Goal: Task Accomplishment & Management: Use online tool/utility

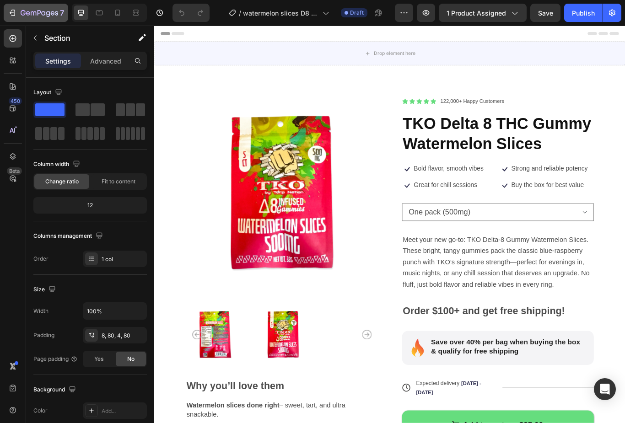
click at [15, 10] on icon "button" at bounding box center [13, 13] width 4 height 6
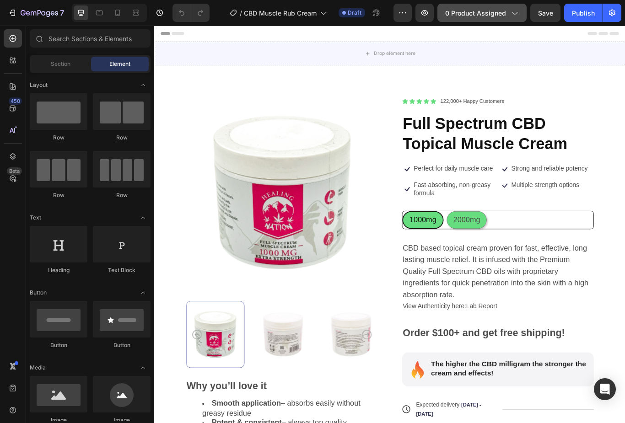
click at [510, 15] on div "0 product assigned" at bounding box center [482, 13] width 74 height 10
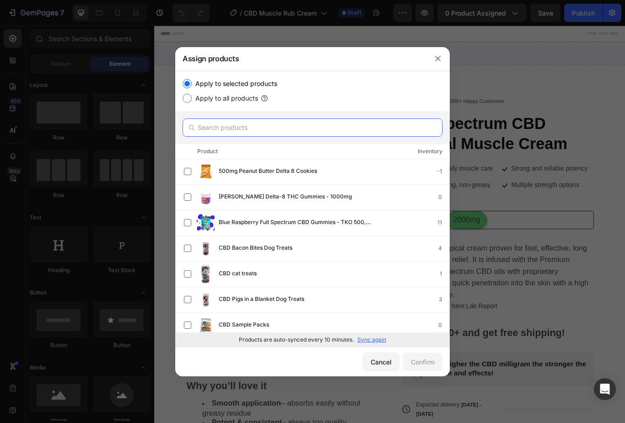
click at [306, 128] on input "text" at bounding box center [313, 128] width 260 height 18
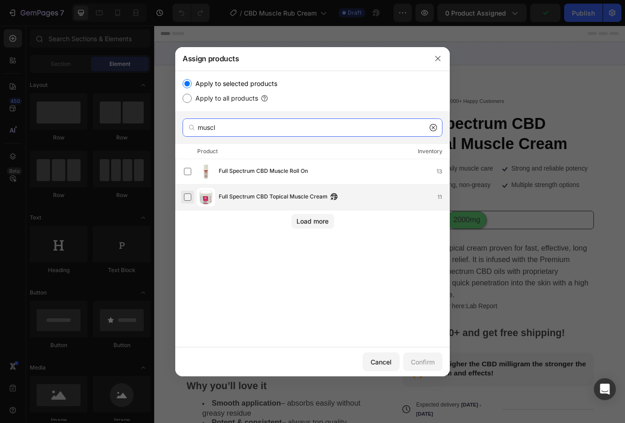
type input "muscl"
click at [184, 201] on label at bounding box center [187, 197] width 7 height 7
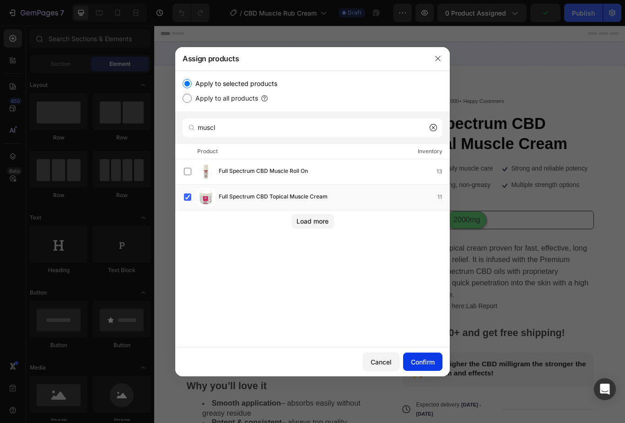
click at [428, 365] on div "Confirm" at bounding box center [423, 362] width 24 height 10
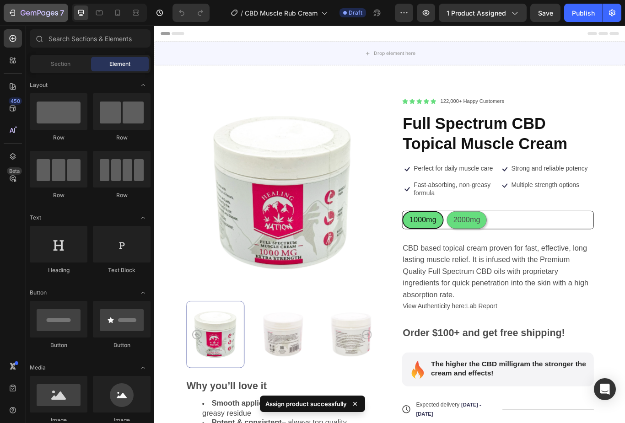
click at [15, 10] on icon "button" at bounding box center [13, 13] width 4 height 6
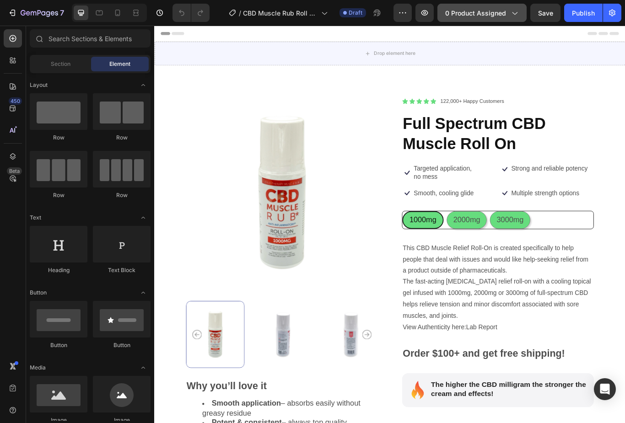
click at [509, 13] on div "0 product assigned" at bounding box center [482, 13] width 74 height 10
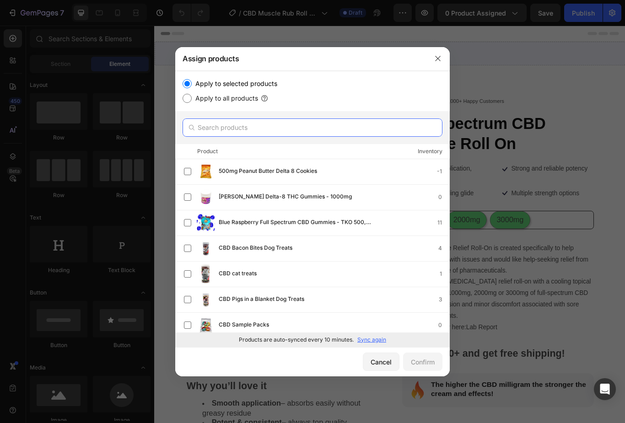
click at [311, 124] on input "text" at bounding box center [313, 128] width 260 height 18
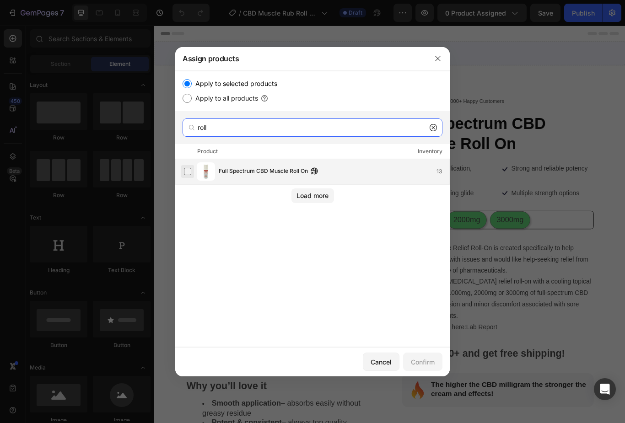
type input "roll"
click at [184, 169] on label at bounding box center [187, 171] width 7 height 7
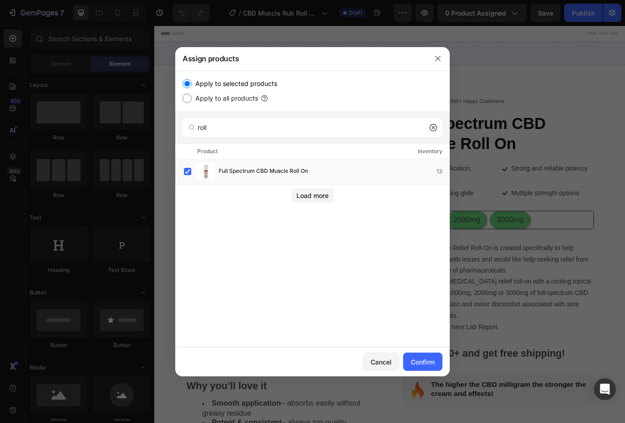
click at [425, 350] on div "Cancel Confirm" at bounding box center [312, 361] width 275 height 29
click at [431, 364] on div "Confirm" at bounding box center [423, 362] width 24 height 10
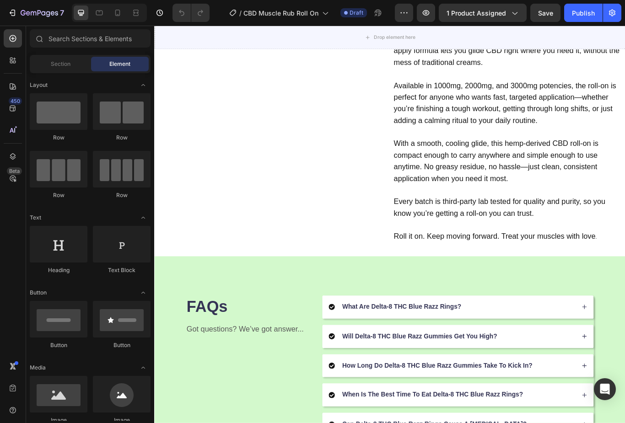
scroll to position [589, 0]
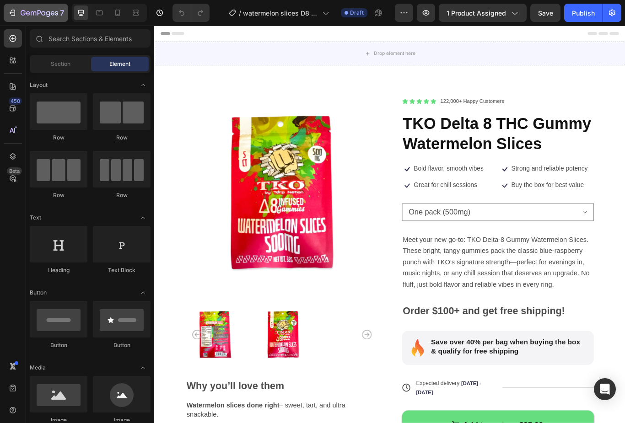
click at [11, 11] on icon "button" at bounding box center [12, 12] width 9 height 9
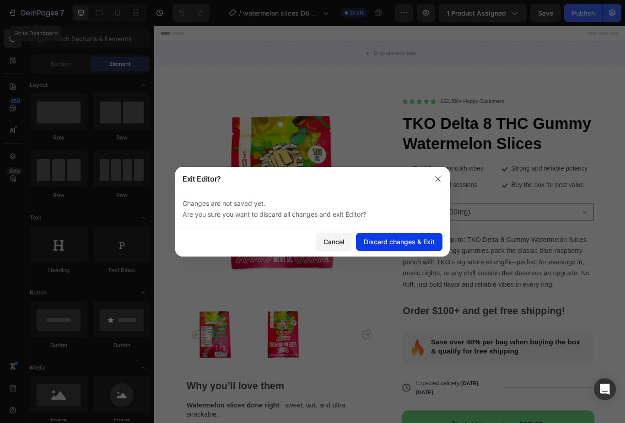
click at [387, 247] on button "Discard changes & Exit" at bounding box center [399, 242] width 87 height 18
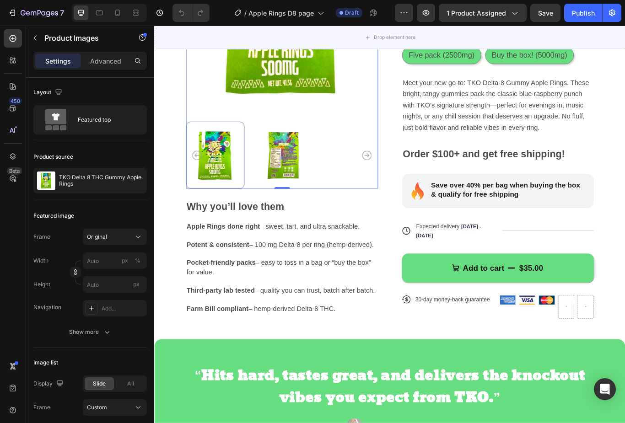
scroll to position [211, 0]
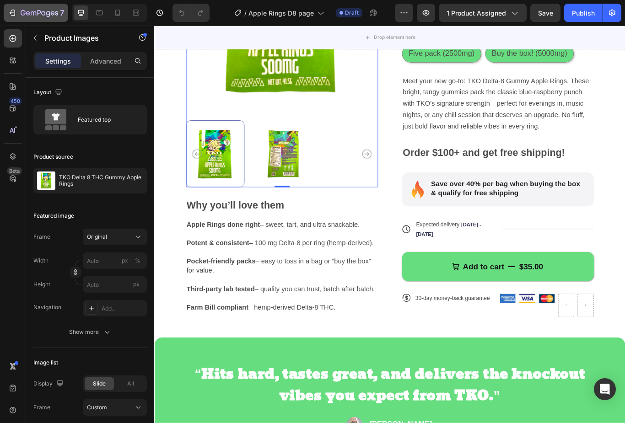
click at [16, 11] on icon "button" at bounding box center [12, 12] width 9 height 9
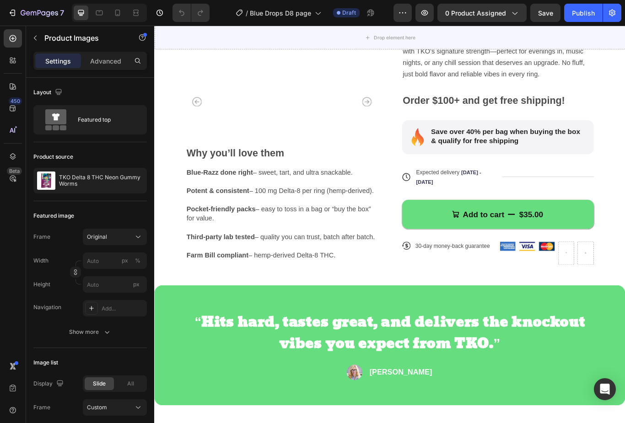
scroll to position [167, 0]
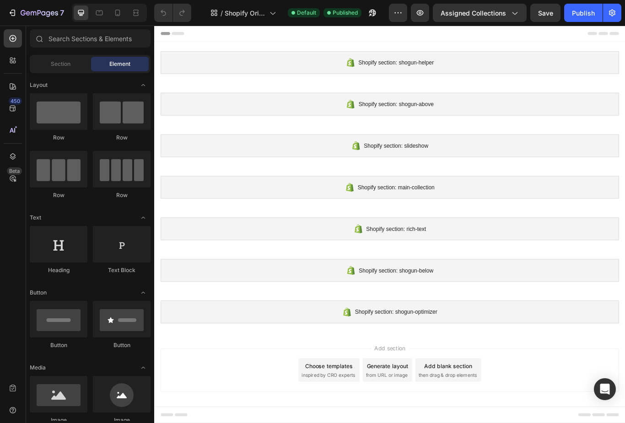
click at [352, 423] on div "Choose templates" at bounding box center [357, 423] width 55 height 10
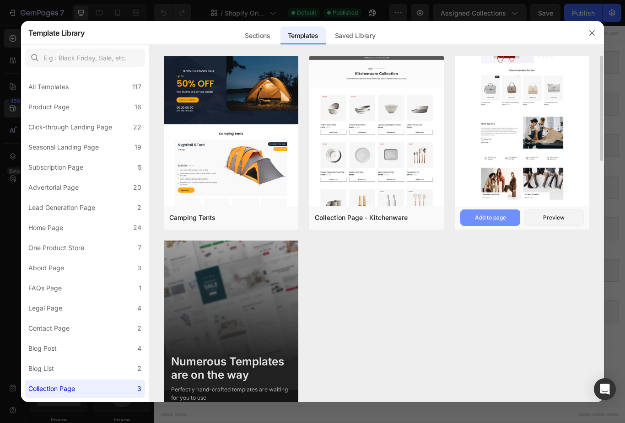
click at [494, 219] on div "Add to page" at bounding box center [490, 218] width 31 height 8
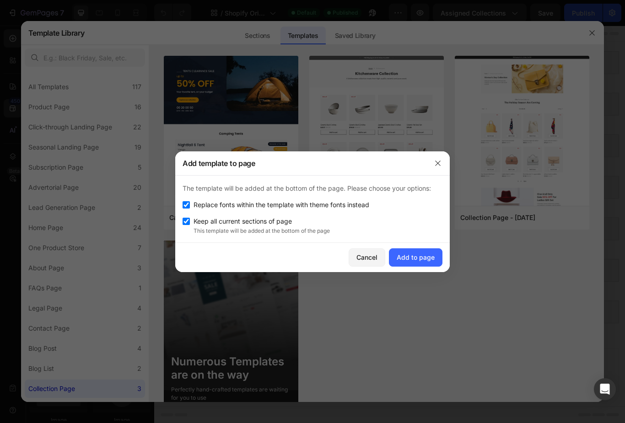
click at [180, 204] on div "The template will be added at the bottom of the page. Please choose your option…" at bounding box center [312, 209] width 275 height 67
click at [184, 203] on input "checkbox" at bounding box center [186, 204] width 7 height 7
checkbox input "false"
click at [195, 220] on span "Keep all current sections of page" at bounding box center [243, 221] width 98 height 11
checkbox input "false"
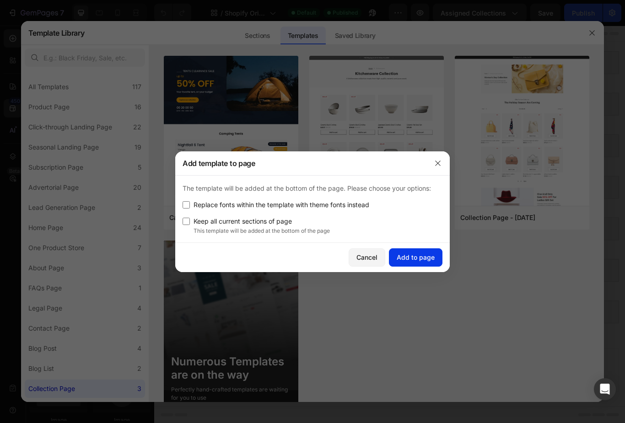
click at [421, 259] on div "Add to page" at bounding box center [416, 258] width 38 height 10
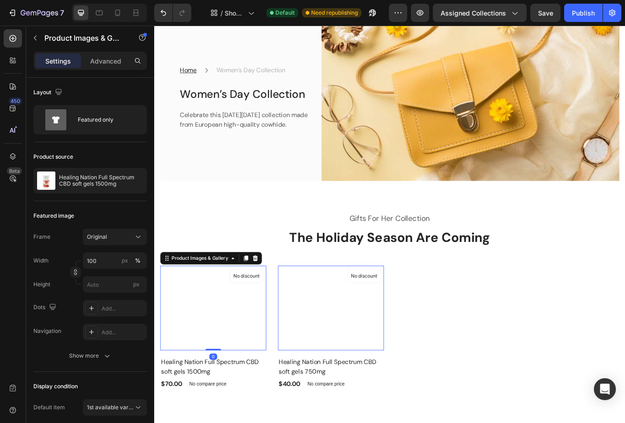
scroll to position [89, 0]
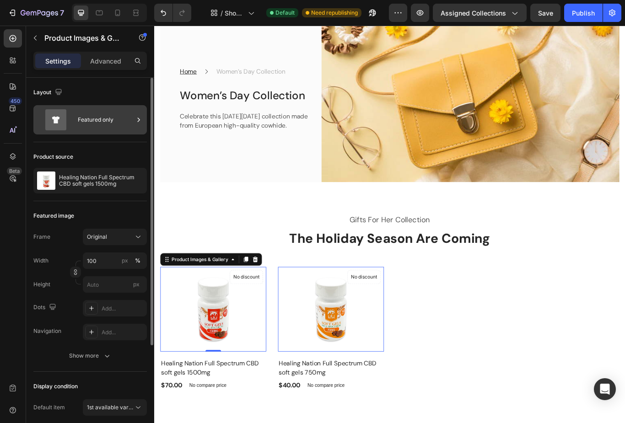
click at [124, 117] on div "Featured only" at bounding box center [106, 119] width 56 height 21
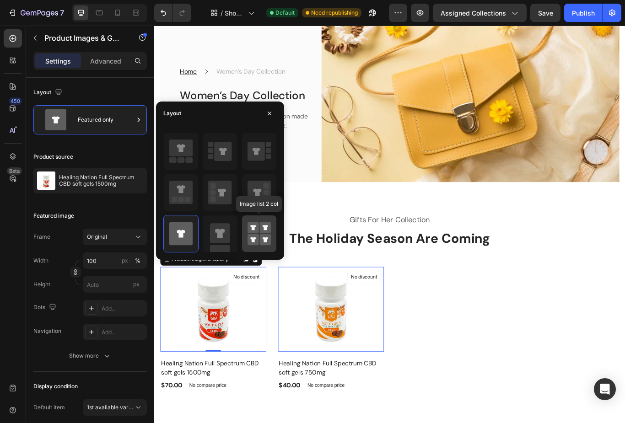
click at [267, 227] on rect at bounding box center [265, 227] width 11 height 11
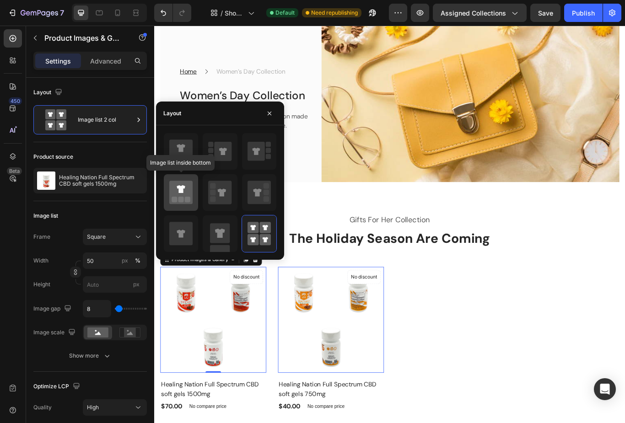
click at [174, 191] on icon at bounding box center [180, 192] width 23 height 23
type input "100"
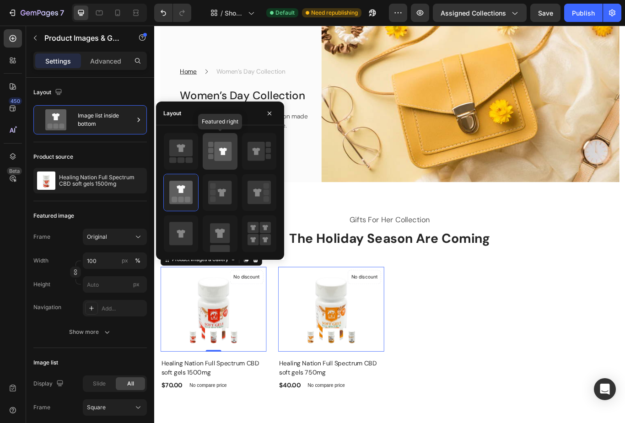
click at [228, 147] on icon at bounding box center [223, 151] width 17 height 19
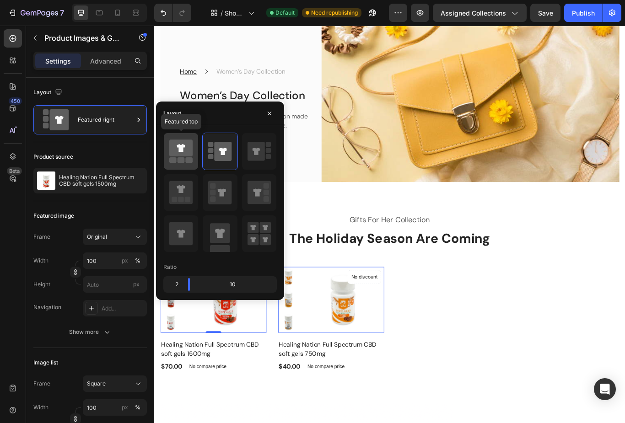
click at [178, 156] on icon at bounding box center [180, 148] width 23 height 17
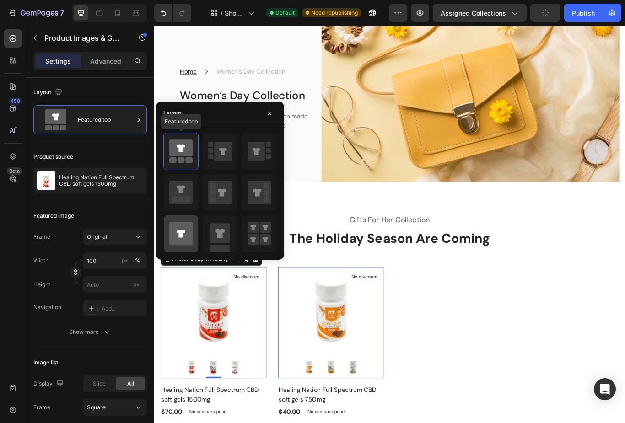
click at [181, 240] on icon at bounding box center [180, 233] width 23 height 23
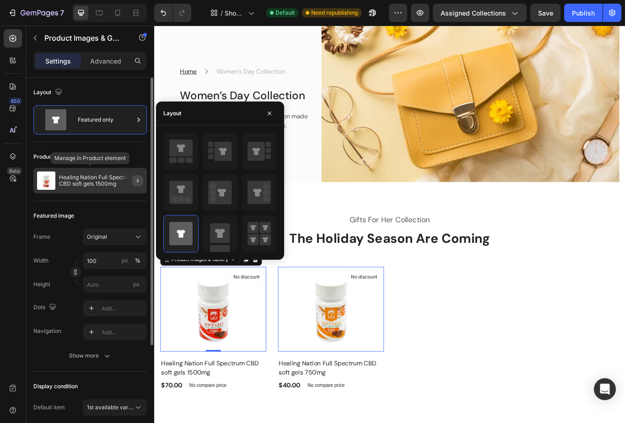
click at [133, 179] on button "button" at bounding box center [137, 180] width 11 height 11
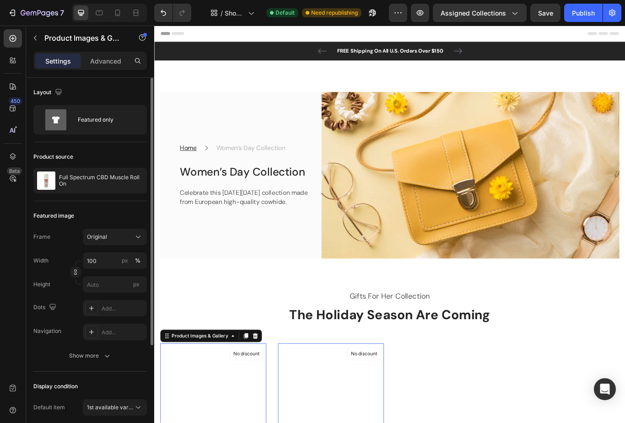
scroll to position [0, 0]
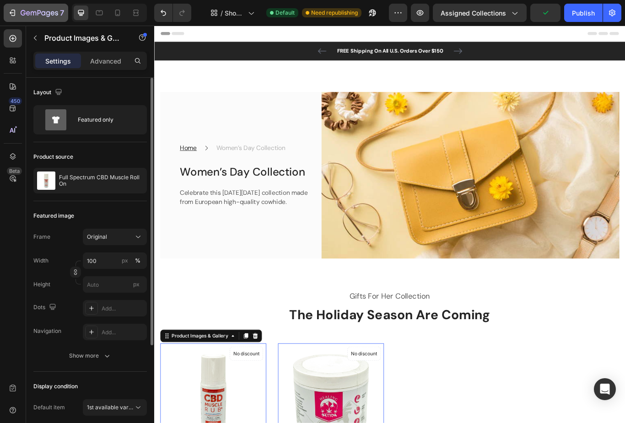
click at [15, 12] on icon "button" at bounding box center [13, 13] width 4 height 6
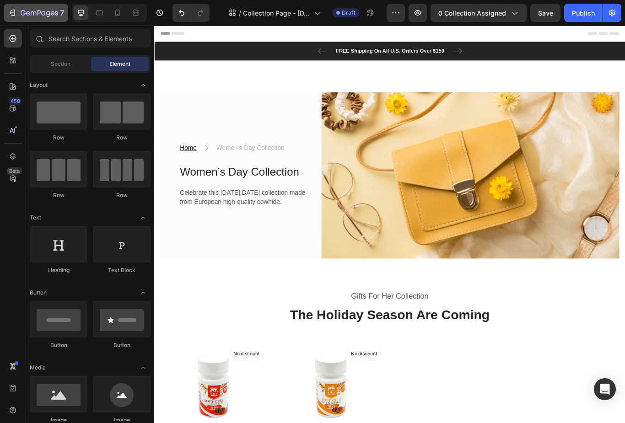
click at [19, 15] on div "7" at bounding box center [36, 12] width 56 height 11
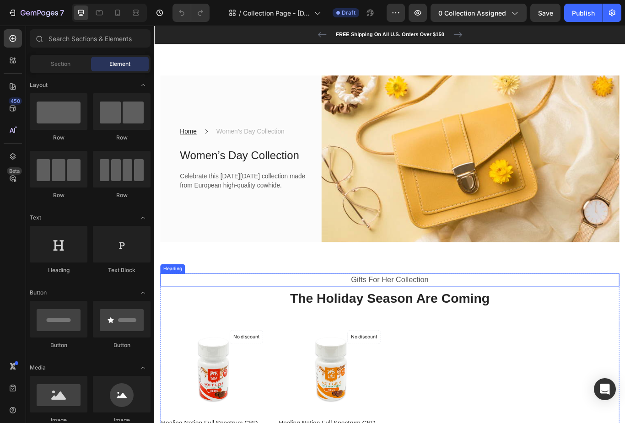
scroll to position [19, 0]
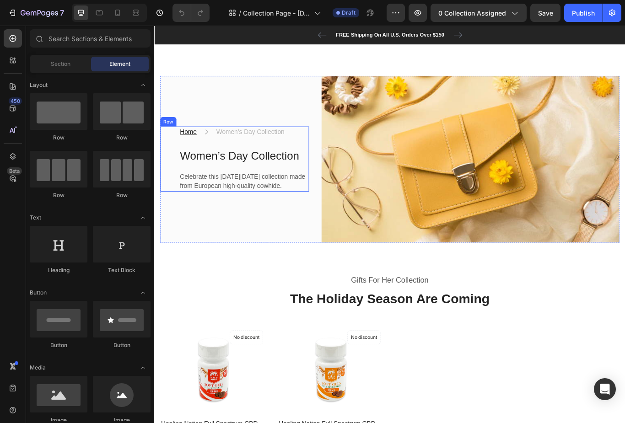
click at [178, 158] on div "Home Text block Icon Women’s Day Collection Text block Row Women’s Day Collecti…" at bounding box center [247, 181] width 173 height 76
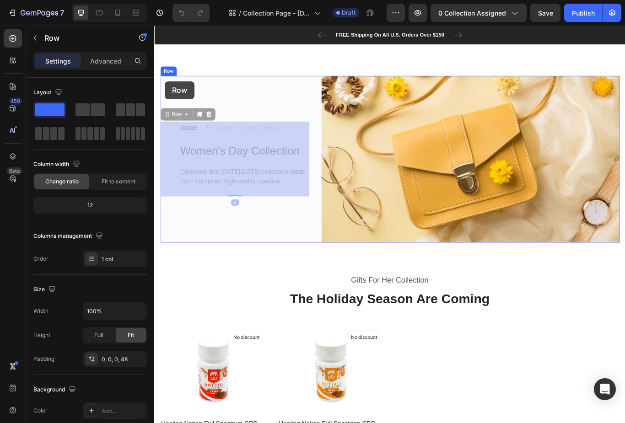
drag, startPoint x: 168, startPoint y: 128, endPoint x: 167, endPoint y: 91, distance: 37.1
drag, startPoint x: 167, startPoint y: 125, endPoint x: 166, endPoint y: 85, distance: 40.3
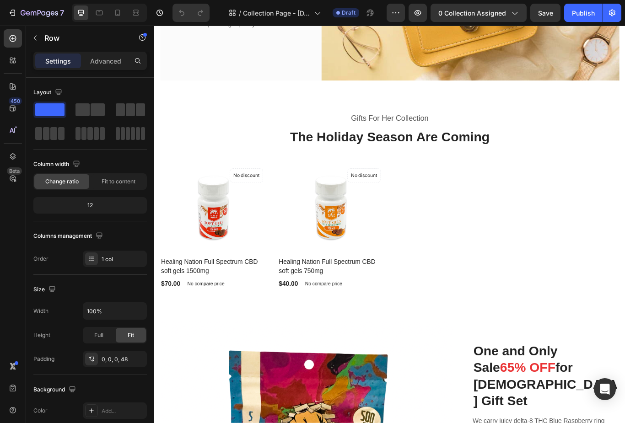
scroll to position [157, 0]
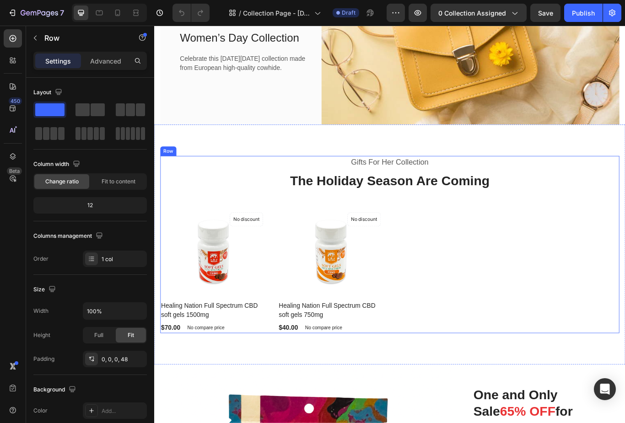
click at [249, 237] on div "Gifts For Her Collection Heading The Holiday Season Are Coming Heading Product …" at bounding box center [429, 281] width 536 height 206
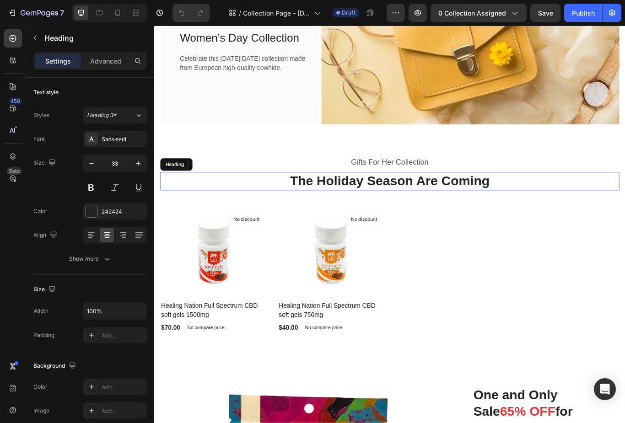
click at [227, 203] on p "The Holiday Season Are Coming" at bounding box center [429, 207] width 534 height 20
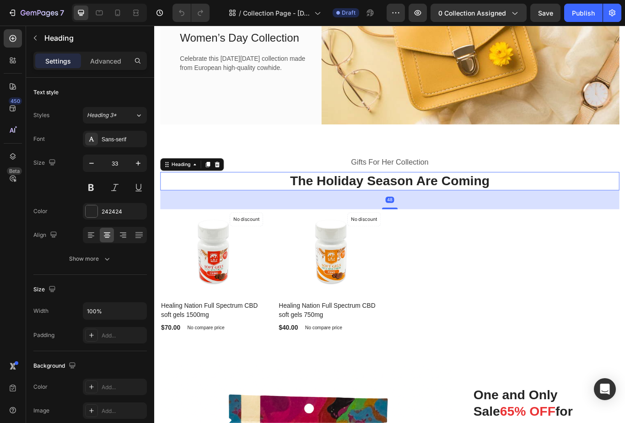
click at [235, 231] on div "48" at bounding box center [429, 229] width 536 height 22
click at [188, 250] on img at bounding box center [223, 289] width 124 height 99
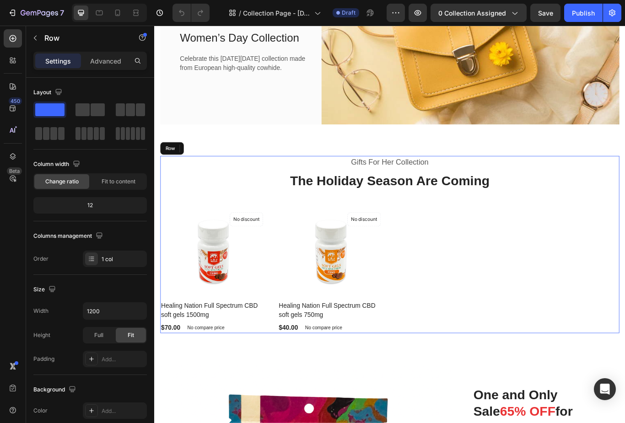
click at [303, 222] on div "Gifts For Her Collection Heading The Holiday Season Are Coming Heading Product …" at bounding box center [429, 281] width 536 height 206
click at [293, 219] on div "Gifts For Her Collection Heading The Holiday Season Are Coming Heading Product …" at bounding box center [429, 281] width 536 height 206
click at [95, 135] on span at bounding box center [96, 133] width 5 height 13
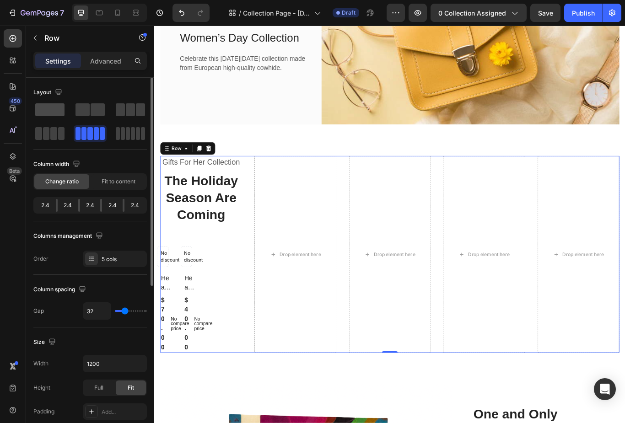
click at [60, 114] on span at bounding box center [49, 109] width 29 height 13
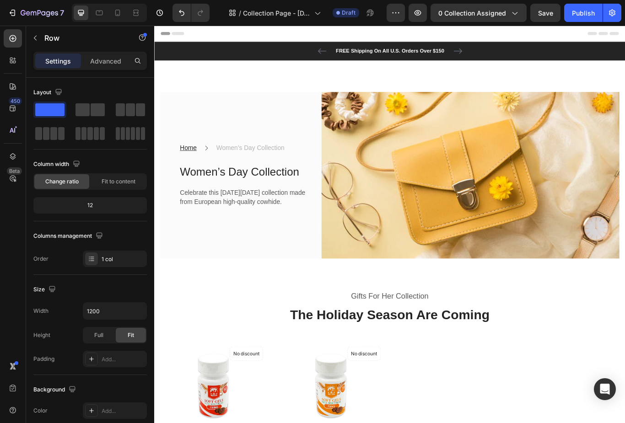
scroll to position [0, 0]
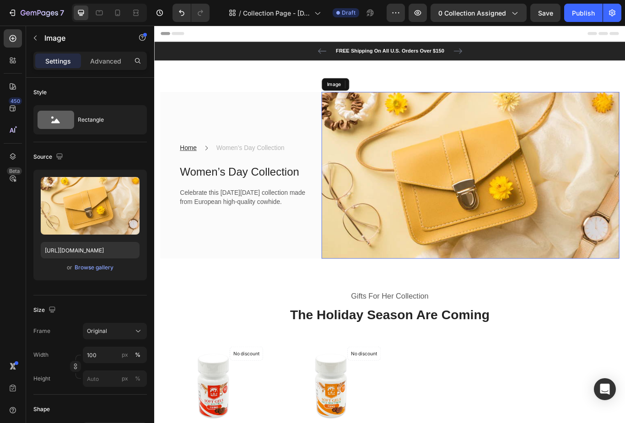
click at [415, 179] on img at bounding box center [522, 200] width 347 height 195
click at [533, 182] on img at bounding box center [522, 200] width 347 height 195
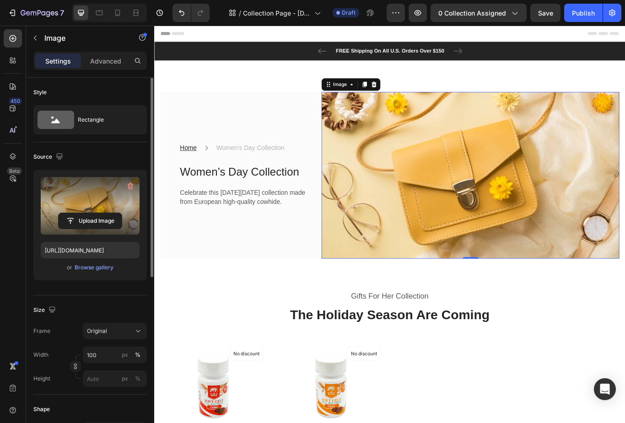
click at [129, 205] on label at bounding box center [90, 206] width 99 height 58
click at [122, 213] on input "file" at bounding box center [90, 221] width 63 height 16
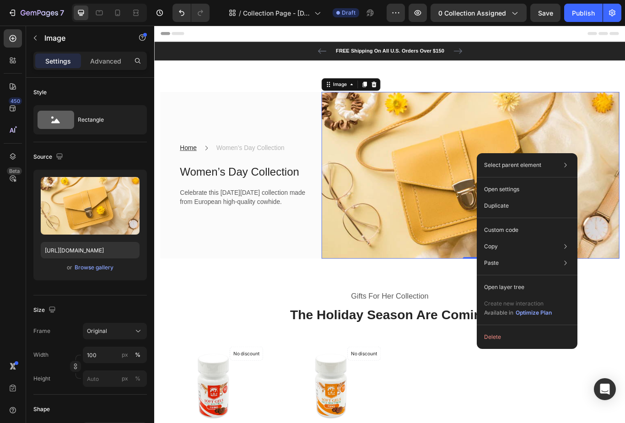
click at [452, 143] on img at bounding box center [522, 200] width 347 height 195
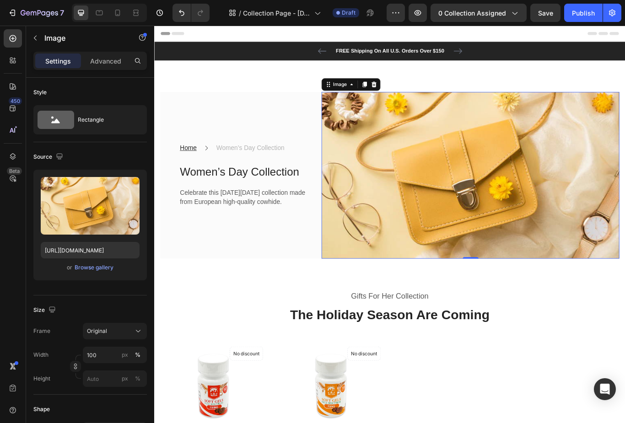
click at [452, 143] on img at bounding box center [522, 200] width 347 height 195
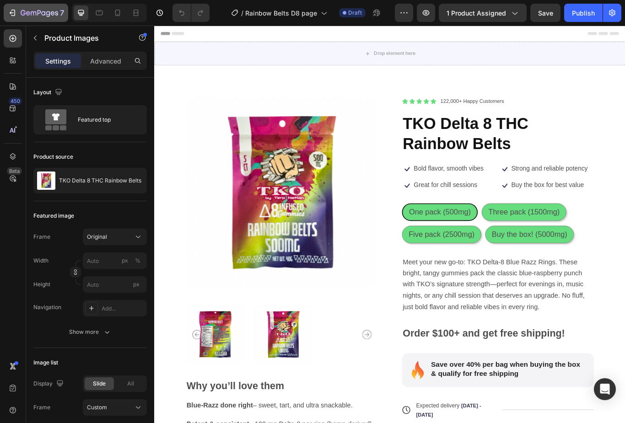
click at [31, 13] on icon "button" at bounding box center [33, 13] width 5 height 4
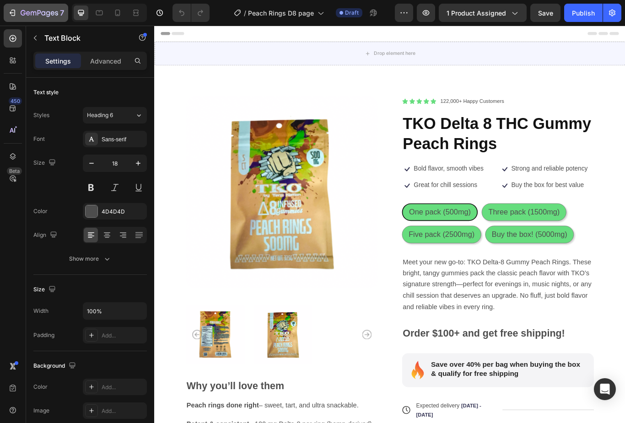
click at [16, 12] on icon "button" at bounding box center [12, 12] width 9 height 9
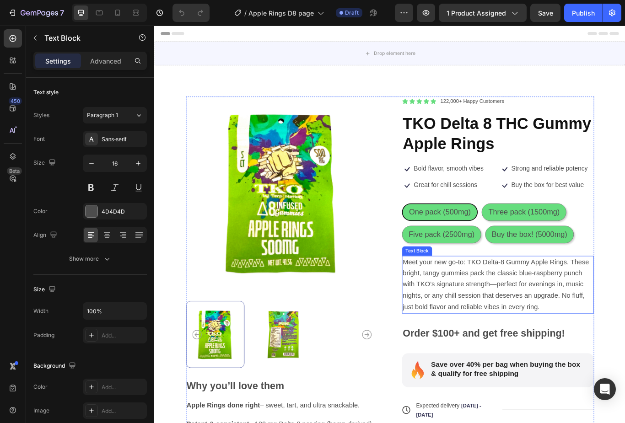
click at [620, 315] on span "Meet your new go-to: TKO Delta-8 Gummy Apple Rings. These bright, tangy gummies…" at bounding box center [552, 327] width 217 height 61
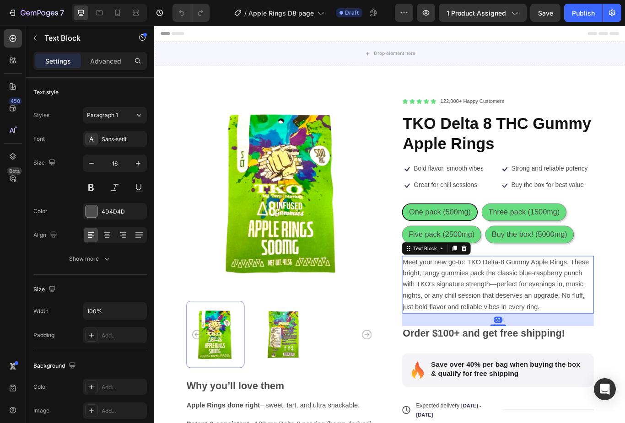
click at [613, 315] on span "Meet your new go-to: TKO Delta-8 Gummy Apple Rings. These bright, tangy gummies…" at bounding box center [552, 327] width 217 height 61
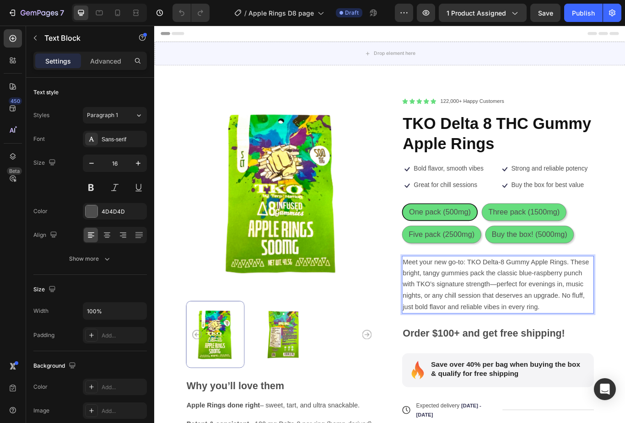
click at [625, 315] on span "Meet your new go-to: TKO Delta-8 Gummy Apple Rings. These bright, tangy gummies…" at bounding box center [552, 327] width 217 height 61
click at [549, 11] on span "Save" at bounding box center [545, 13] width 15 height 8
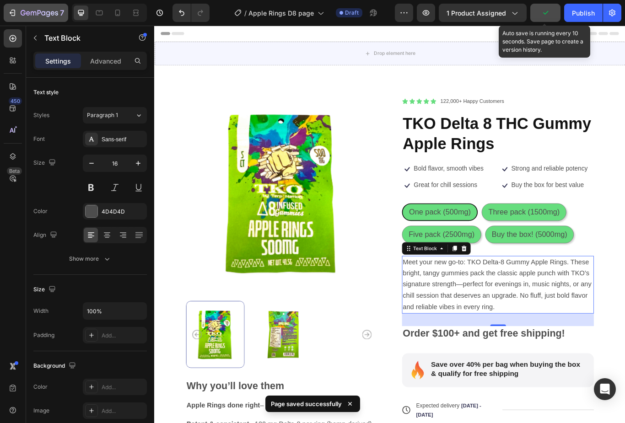
click at [14, 8] on icon "button" at bounding box center [12, 12] width 9 height 9
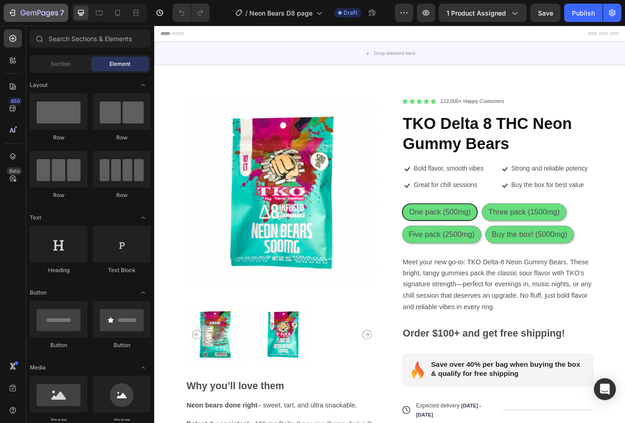
click at [31, 13] on icon "button" at bounding box center [33, 13] width 5 height 4
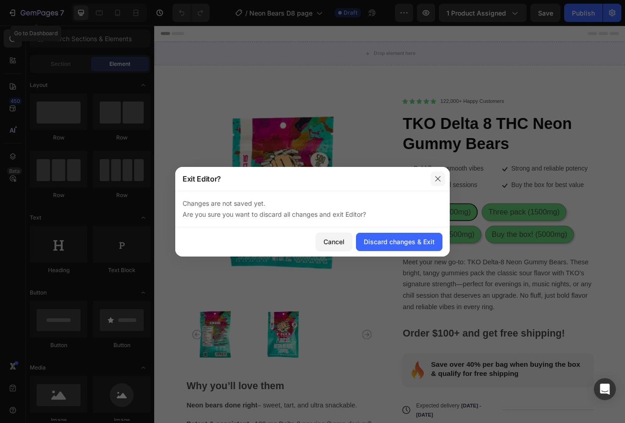
click at [436, 186] on button "button" at bounding box center [438, 179] width 15 height 15
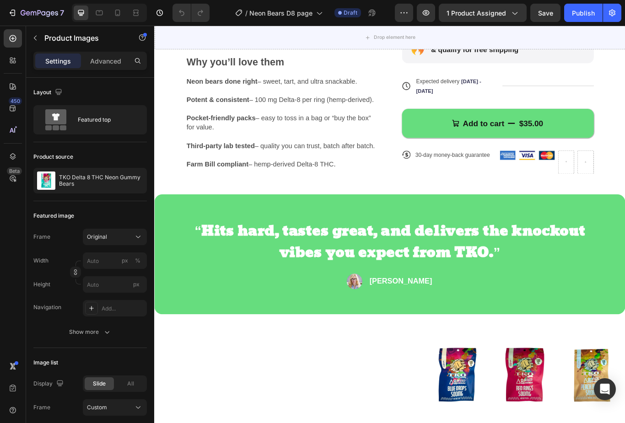
scroll to position [375, 0]
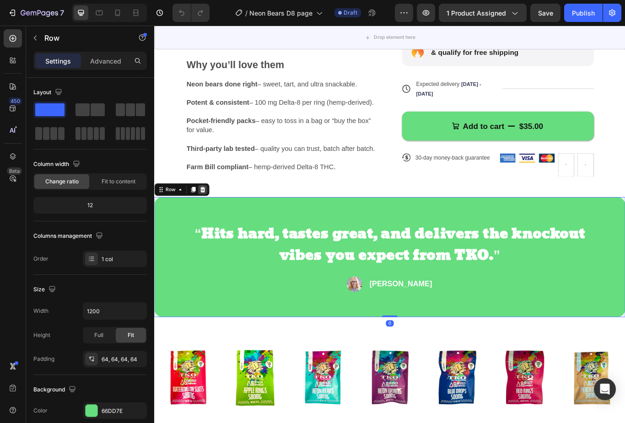
click at [213, 213] on icon at bounding box center [210, 216] width 7 height 7
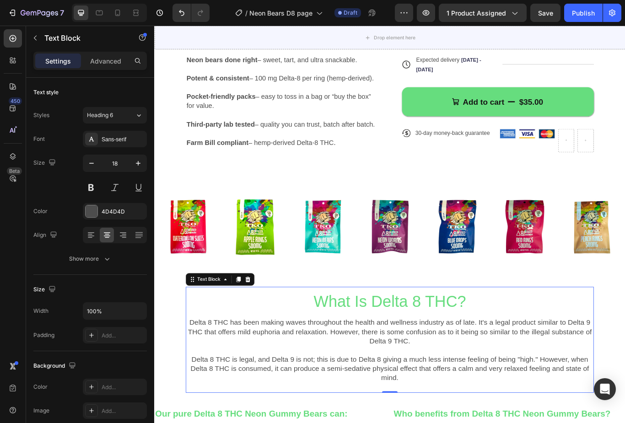
scroll to position [400, 0]
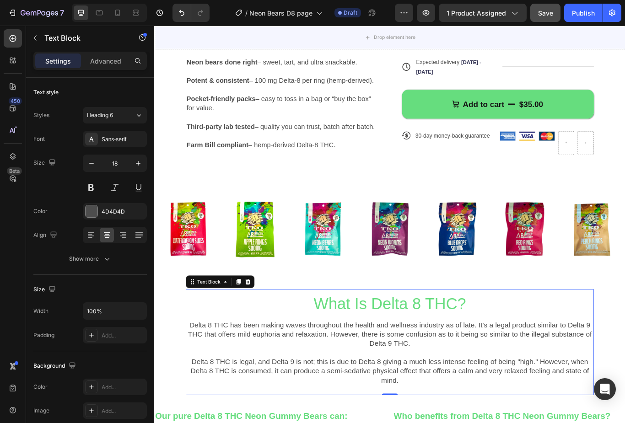
click at [551, 16] on span "Save" at bounding box center [545, 13] width 15 height 8
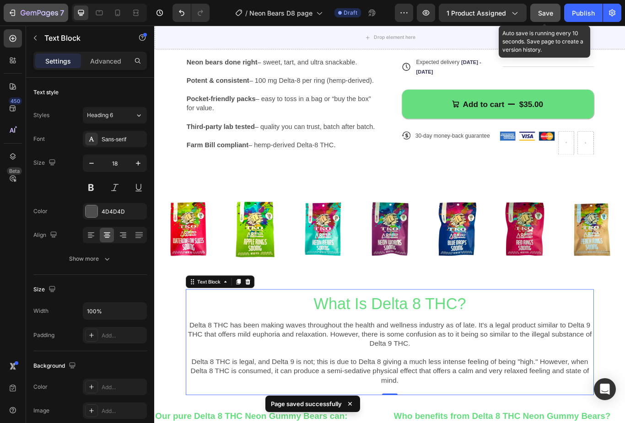
click at [17, 11] on div "7" at bounding box center [36, 12] width 56 height 11
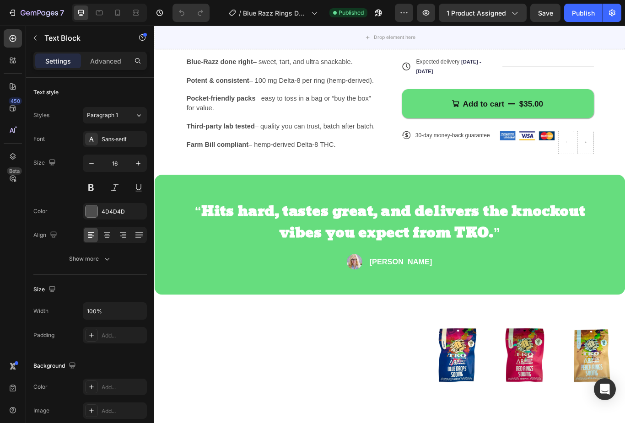
scroll to position [376, 0]
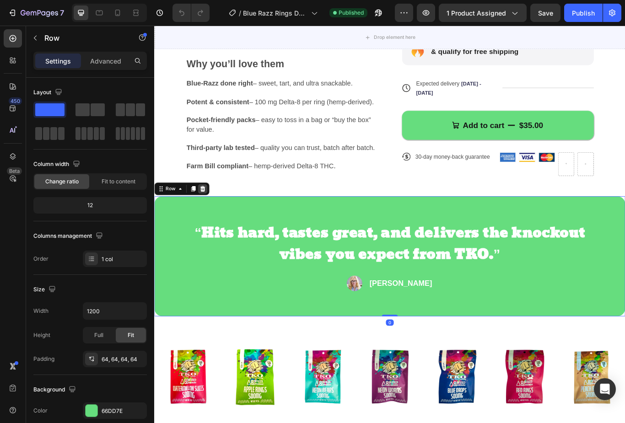
click at [212, 218] on div at bounding box center [210, 216] width 11 height 11
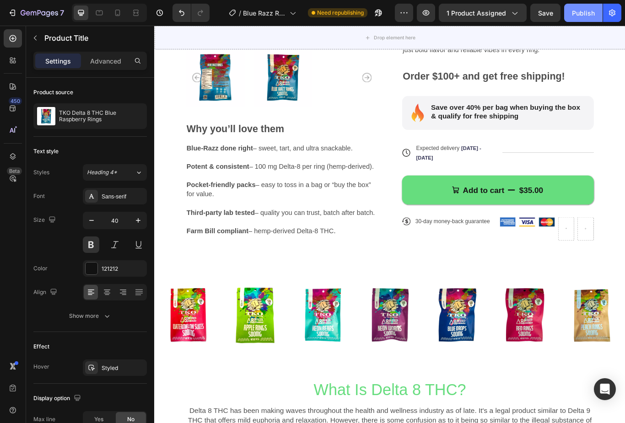
click at [586, 12] on div "Publish" at bounding box center [583, 13] width 23 height 10
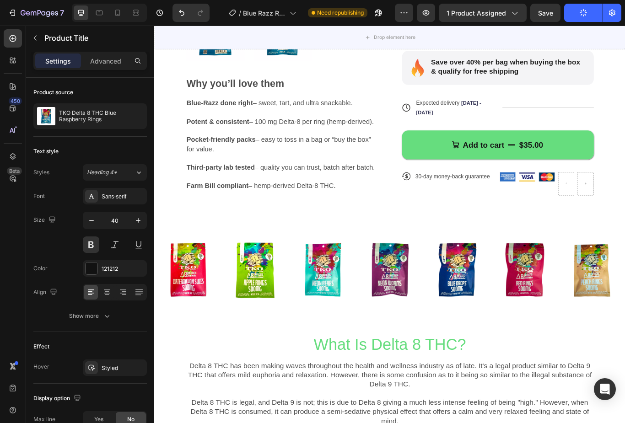
scroll to position [353, 0]
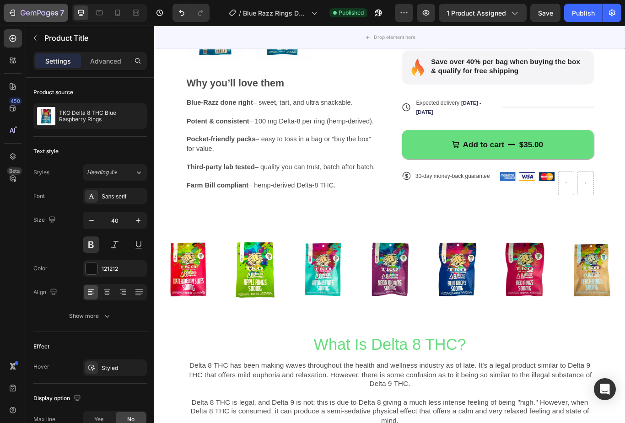
click at [12, 14] on icon "button" at bounding box center [12, 12] width 9 height 9
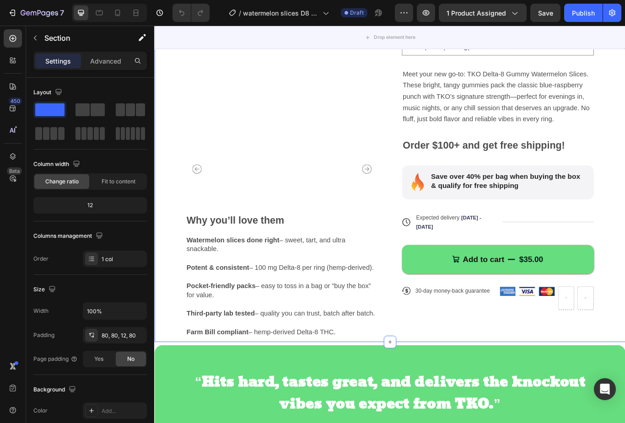
scroll to position [400, 0]
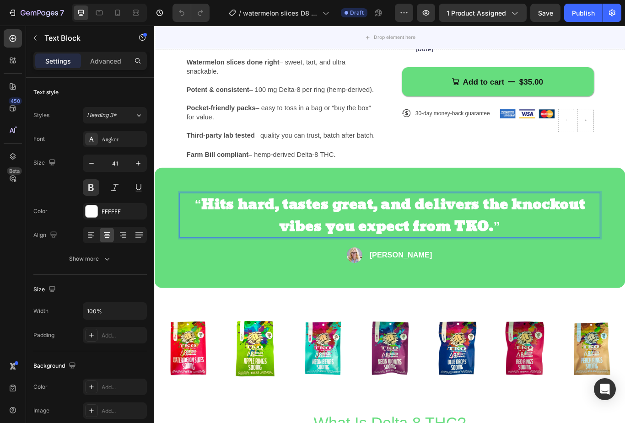
click at [625, 229] on div "“Hits hard, tastes great, and delivers the knockout vibes you expect from TKO.”" at bounding box center [429, 247] width 491 height 53
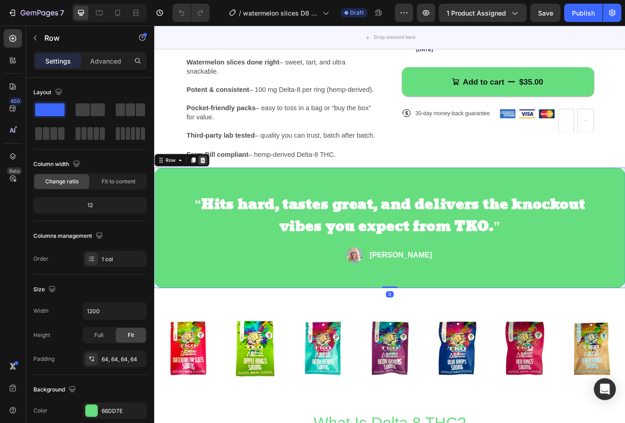
click at [216, 184] on div at bounding box center [210, 182] width 11 height 11
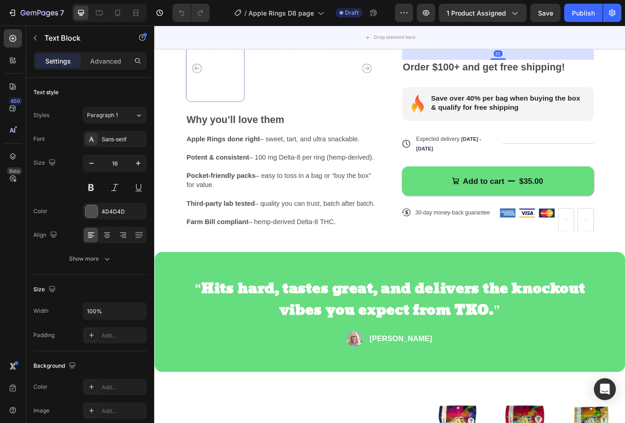
scroll to position [327, 0]
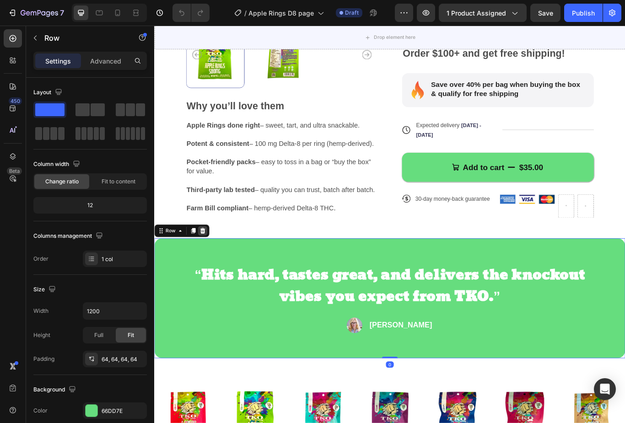
click at [215, 264] on div at bounding box center [210, 265] width 11 height 11
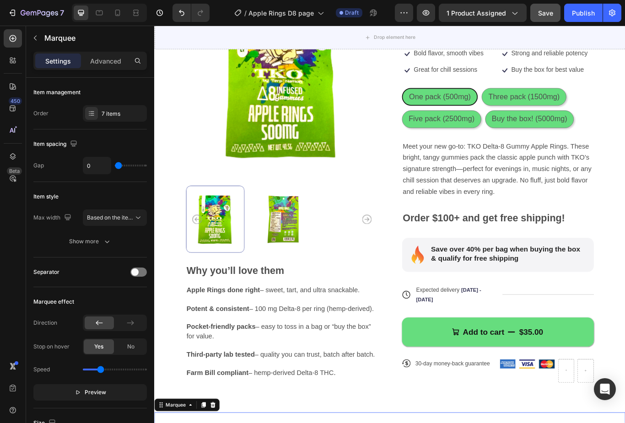
click at [547, 5] on button "Save" at bounding box center [545, 13] width 30 height 18
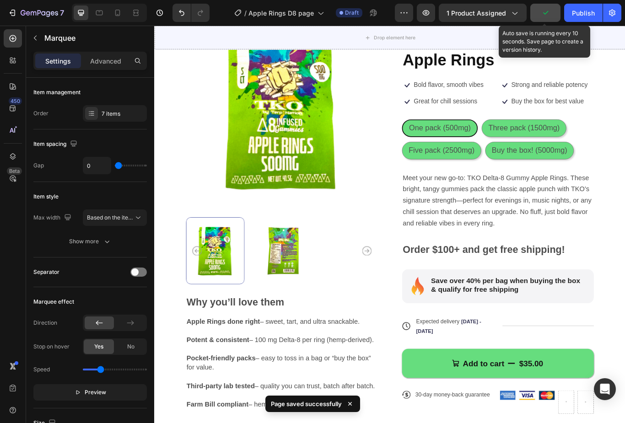
scroll to position [97, 0]
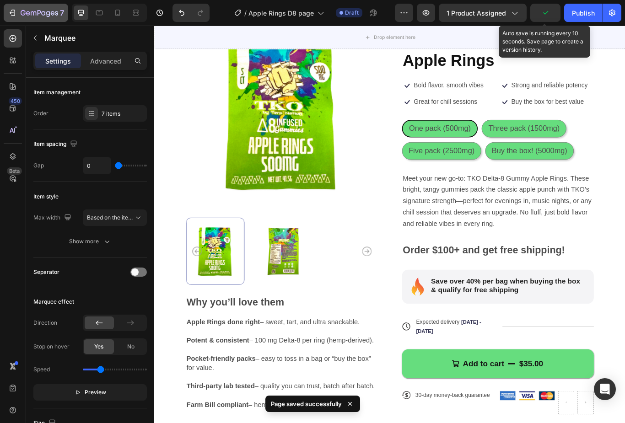
click at [14, 12] on icon "button" at bounding box center [12, 12] width 9 height 9
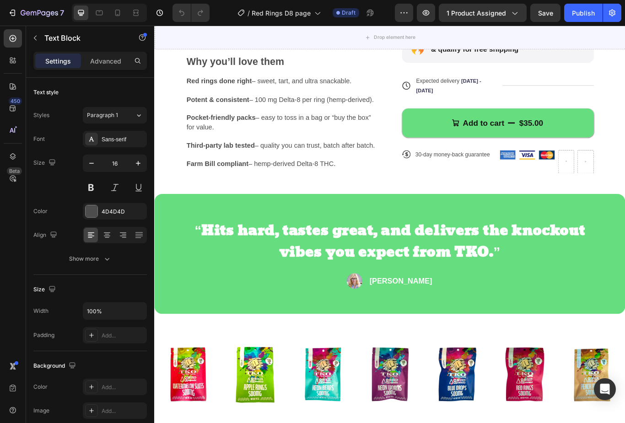
scroll to position [394, 0]
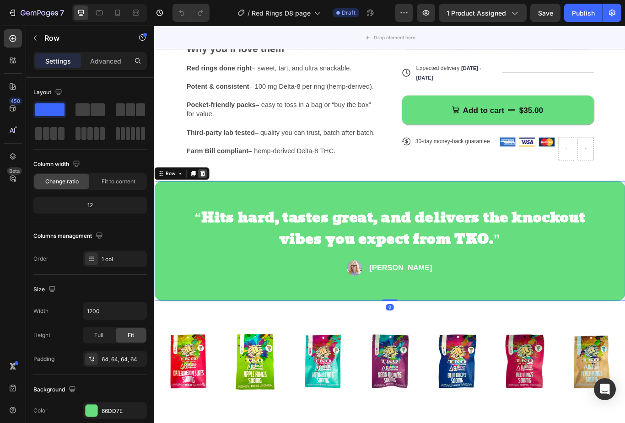
click at [213, 198] on icon at bounding box center [210, 198] width 7 height 7
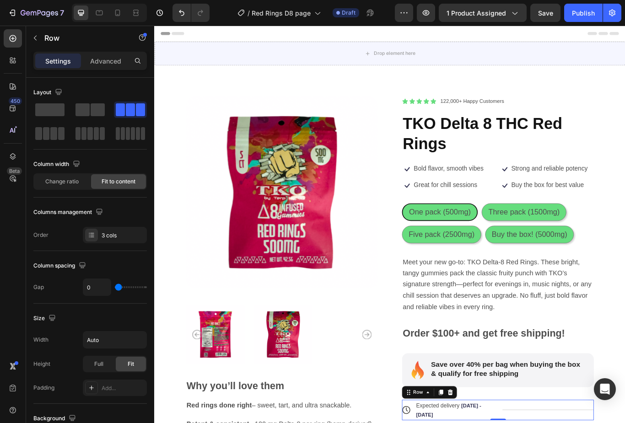
scroll to position [0, 0]
click at [585, 11] on div "Publish" at bounding box center [583, 13] width 23 height 10
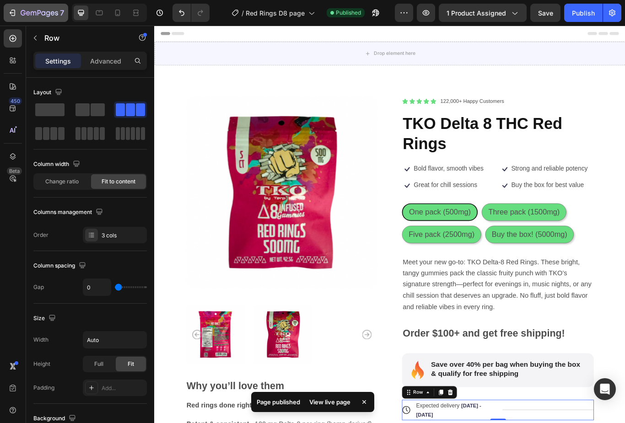
click at [17, 17] on div "7" at bounding box center [36, 12] width 56 height 11
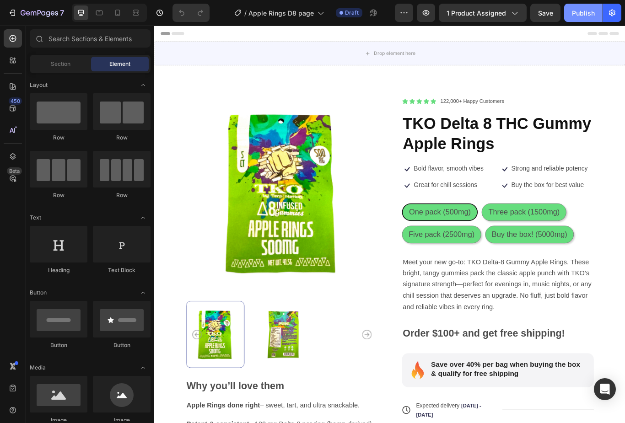
click at [588, 17] on div "Publish" at bounding box center [583, 13] width 23 height 10
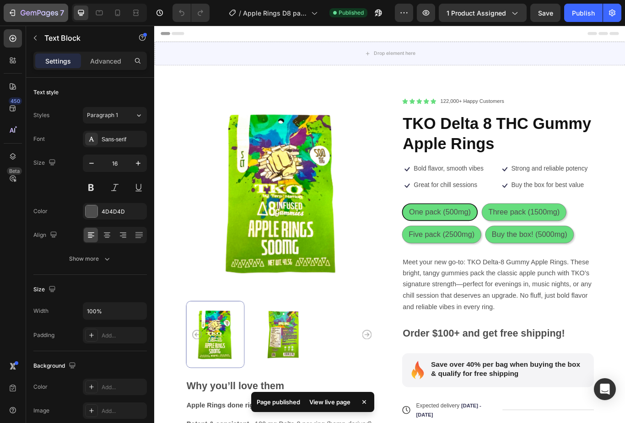
click at [12, 18] on div "7" at bounding box center [36, 12] width 56 height 11
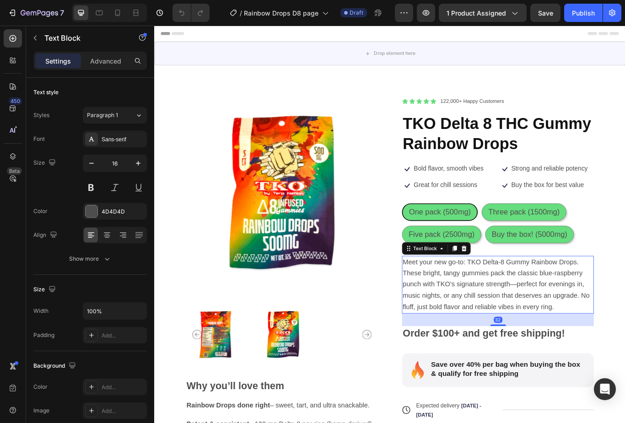
click at [625, 312] on span "Meet your new go-to: TKO Delta-8 Gummy Rainbow Drops. These bright, tangy gummi…" at bounding box center [553, 327] width 218 height 61
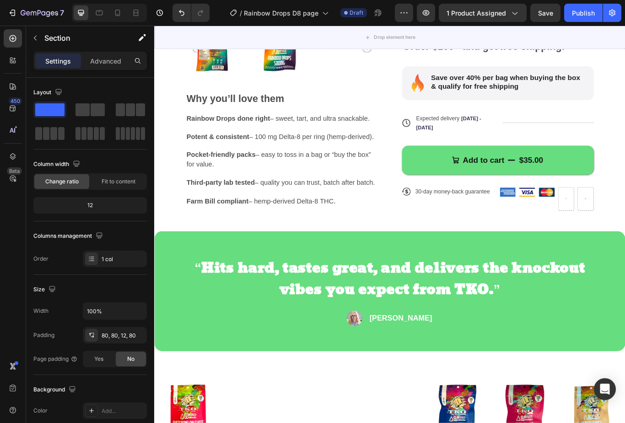
scroll to position [345, 0]
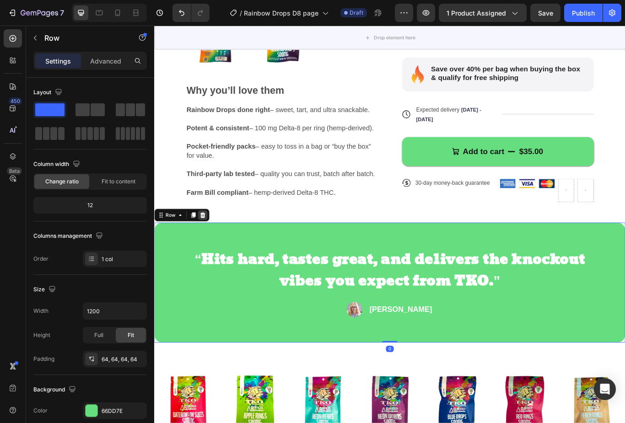
click at [213, 246] on icon at bounding box center [210, 246] width 7 height 7
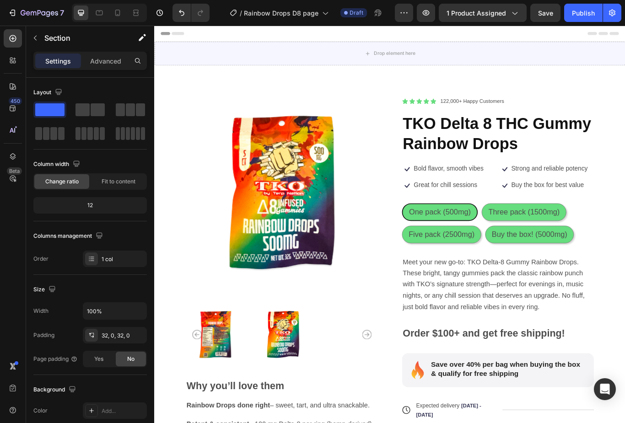
scroll to position [0, 0]
click at [583, 14] on div "Publish" at bounding box center [583, 13] width 23 height 10
click at [6, 14] on button "7" at bounding box center [36, 13] width 65 height 18
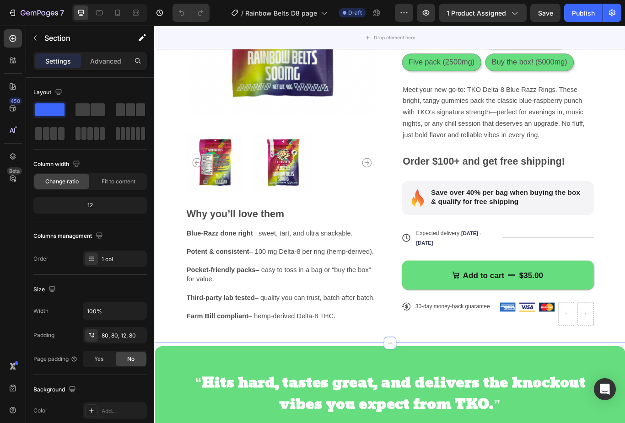
scroll to position [282, 0]
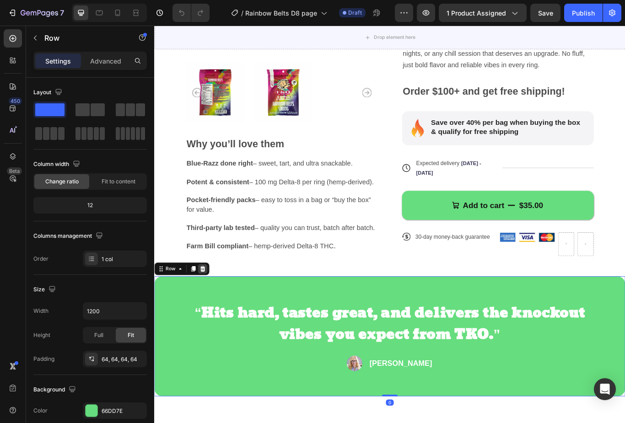
click at [213, 308] on icon at bounding box center [210, 309] width 7 height 7
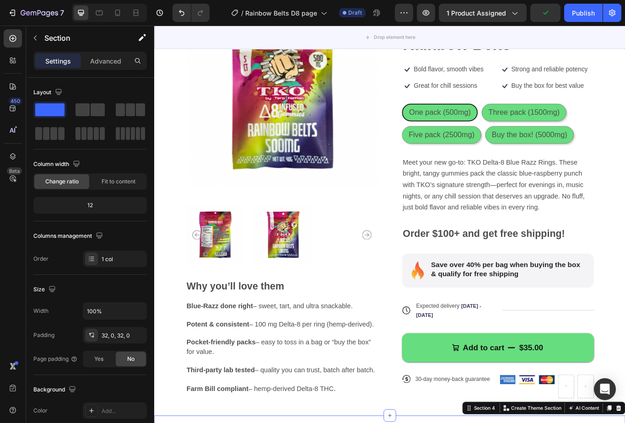
scroll to position [107, 0]
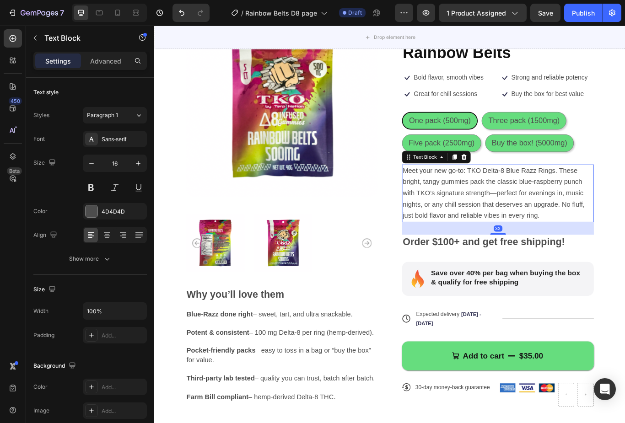
click at [622, 204] on span "Meet your new go-to: TKO Delta-8 Blue Razz Rings. These bright, tangy gummies p…" at bounding box center [550, 220] width 212 height 61
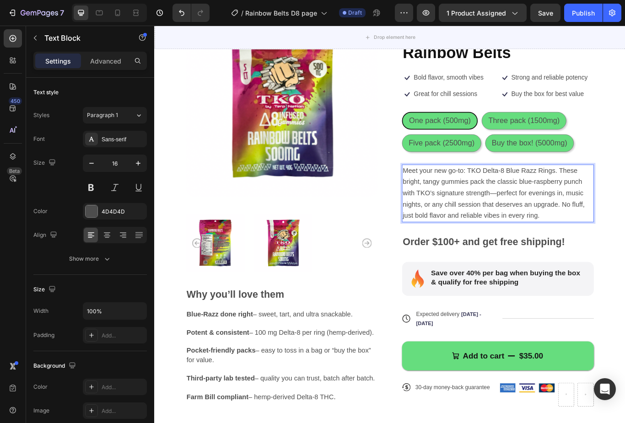
click at [617, 207] on span "Meet your new go-to: TKO Delta-8 Blue Razz Rings. These bright, tangy gummies p…" at bounding box center [550, 220] width 212 height 61
click at [582, 12] on div "Publish" at bounding box center [583, 13] width 23 height 10
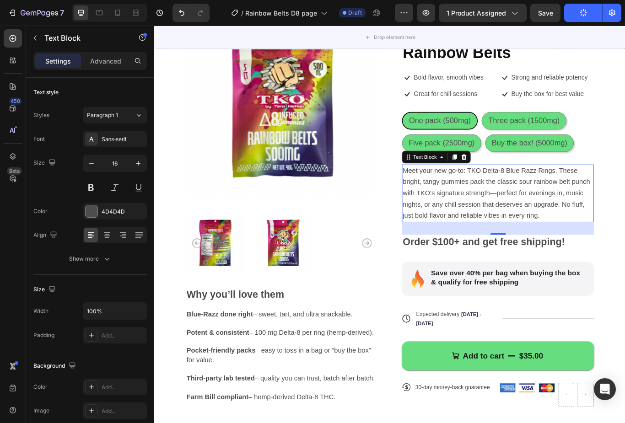
drag, startPoint x: 598, startPoint y: 246, endPoint x: 595, endPoint y: 243, distance: 4.9
click at [598, 246] on span "Meet your new go-to: TKO Delta-8 Blue Razz Rings. These bright, tangy gummies p…" at bounding box center [553, 220] width 218 height 61
click at [596, 244] on span "Meet your new go-to: TKO Delta-8 Blue Razz Rings. These bright, tangy gummies p…" at bounding box center [553, 220] width 218 height 61
click at [594, 242] on span "Meet your new go-to: TKO Delta-8 Blue Razz Rings. These bright, tangy gummies p…" at bounding box center [553, 220] width 218 height 61
click at [595, 243] on span "Meet your new go-to: TKO Delta-8 Blue Razz Rings. These bright, tangy gummies p…" at bounding box center [553, 220] width 218 height 61
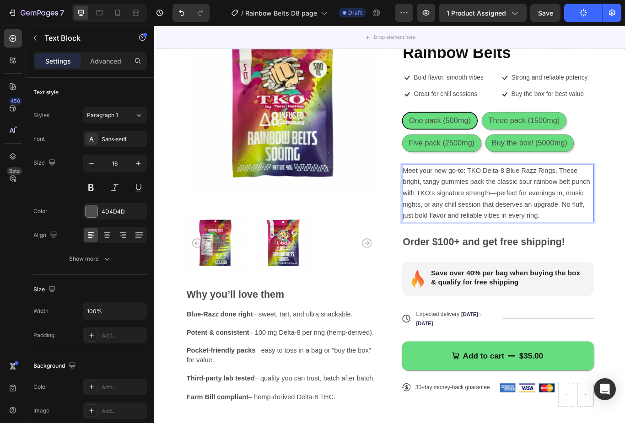
click at [599, 245] on span "Meet your new go-to: TKO Delta-8 Blue Razz Rings. These bright, tangy gummies p…" at bounding box center [553, 220] width 218 height 61
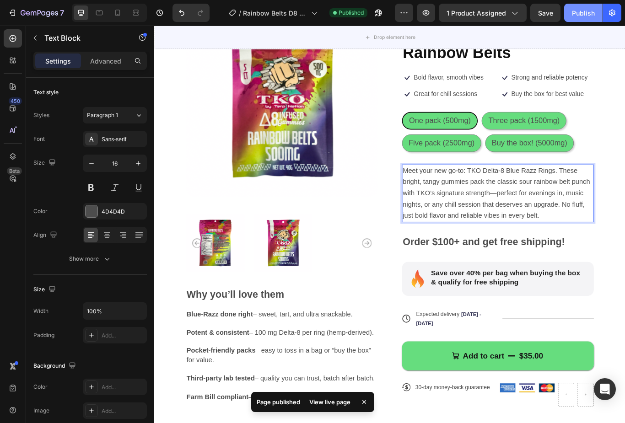
click at [584, 13] on div "Publish" at bounding box center [583, 13] width 23 height 10
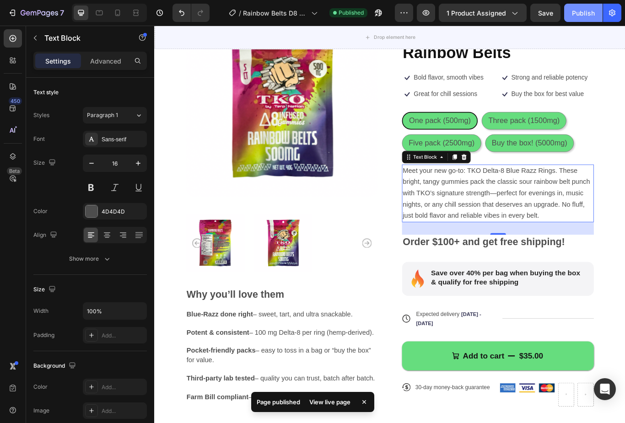
click at [592, 13] on div "Publish" at bounding box center [583, 13] width 23 height 10
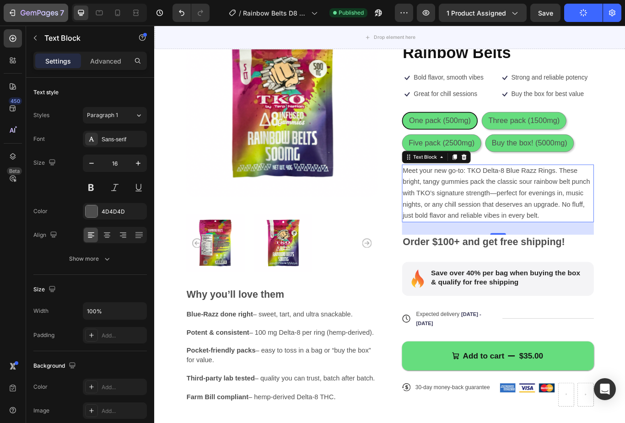
click at [13, 13] on icon "button" at bounding box center [12, 12] width 9 height 9
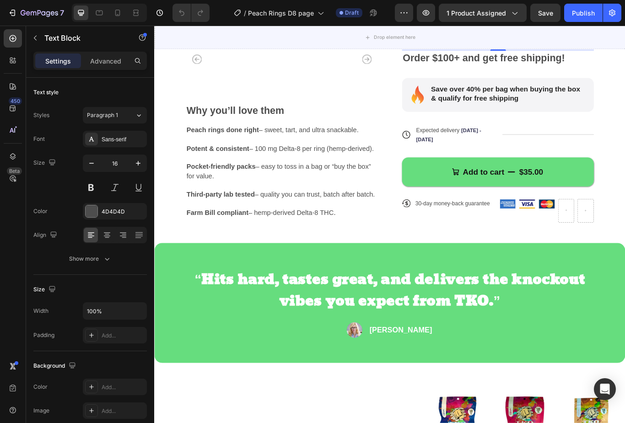
scroll to position [325, 0]
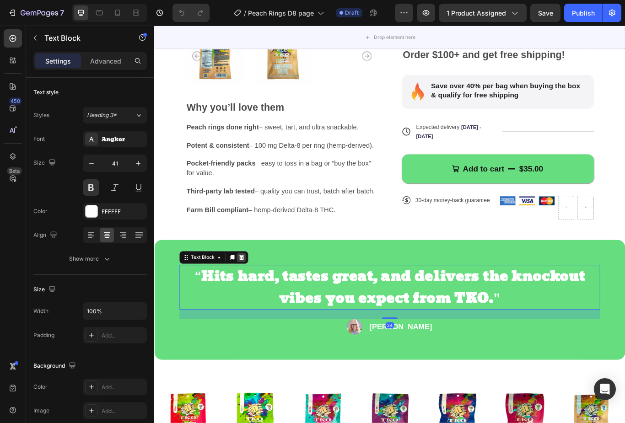
click at [261, 295] on div at bounding box center [255, 296] width 11 height 11
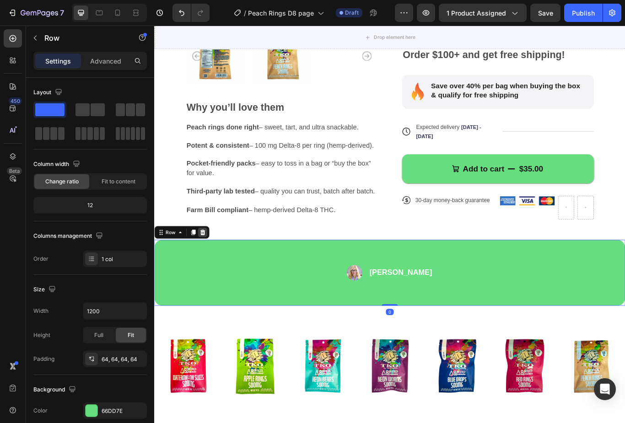
click at [205, 264] on div at bounding box center [210, 266] width 11 height 11
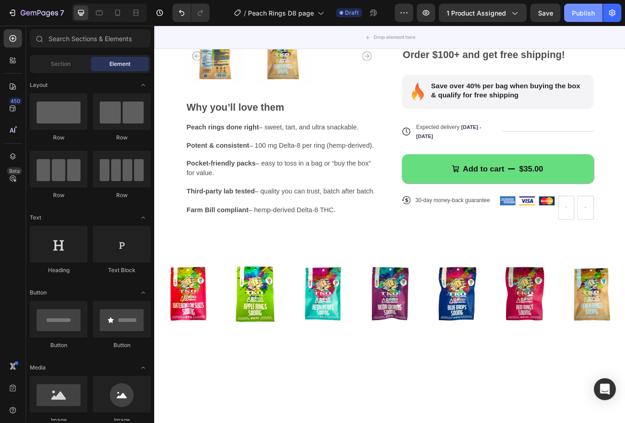
click at [584, 14] on div "Publish" at bounding box center [583, 13] width 23 height 10
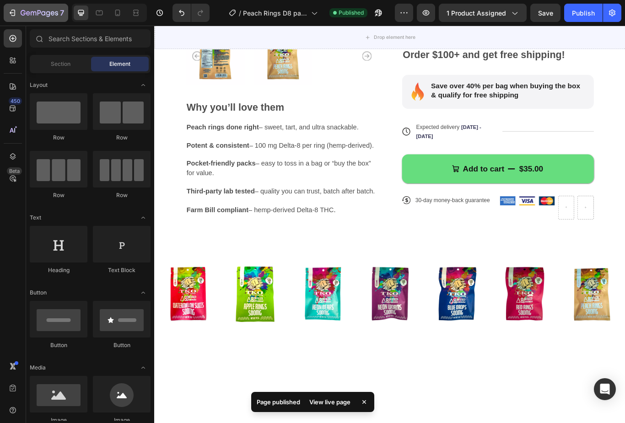
click at [15, 11] on icon "button" at bounding box center [13, 13] width 4 height 6
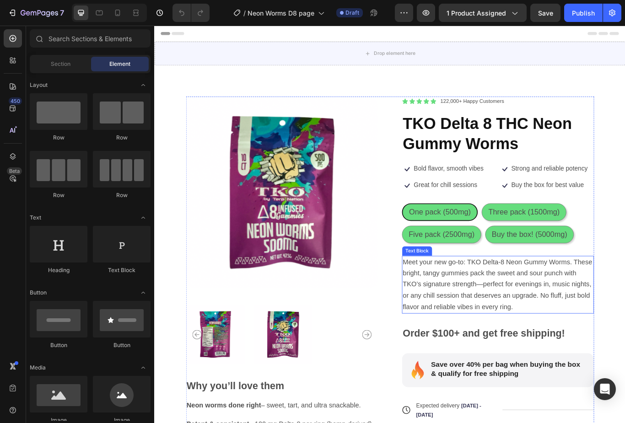
click at [566, 353] on span "Meet your new go-to: TKO Delta-8 Neon Gummy Worms. These bright, tangy gummies …" at bounding box center [554, 327] width 221 height 61
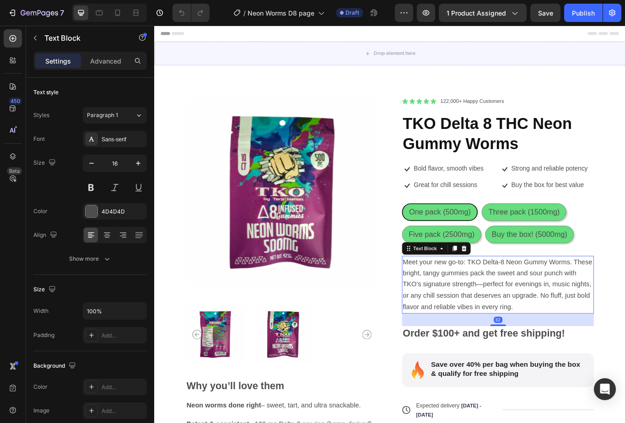
click at [566, 352] on span "Meet your new go-to: TKO Delta-8 Neon Gummy Worms. These bright, tangy gummies …" at bounding box center [554, 327] width 221 height 61
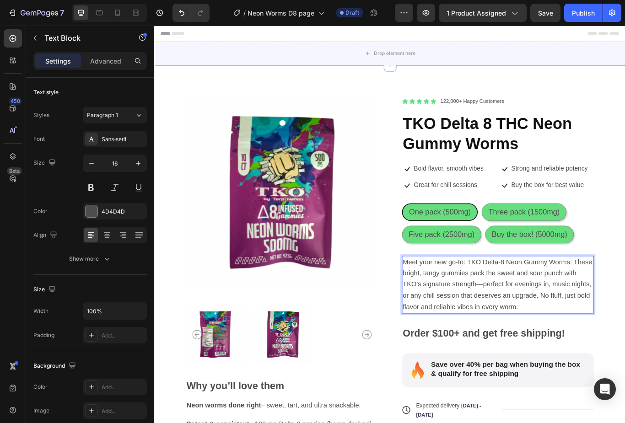
click at [625, 321] on div "Product Images Why you’ll love them Neon worms done right – sweet, tart, and ul…" at bounding box center [428, 334] width 549 height 525
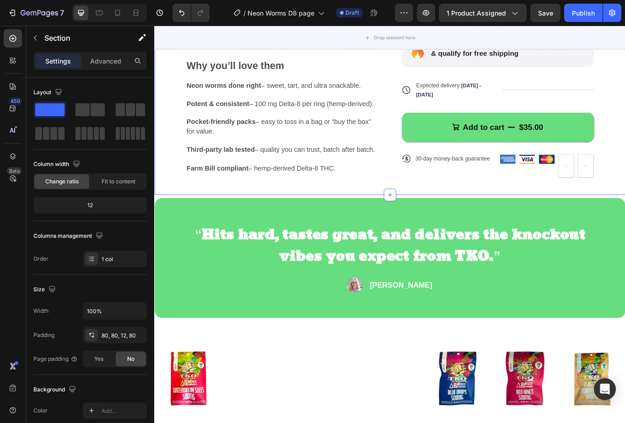
scroll to position [388, 0]
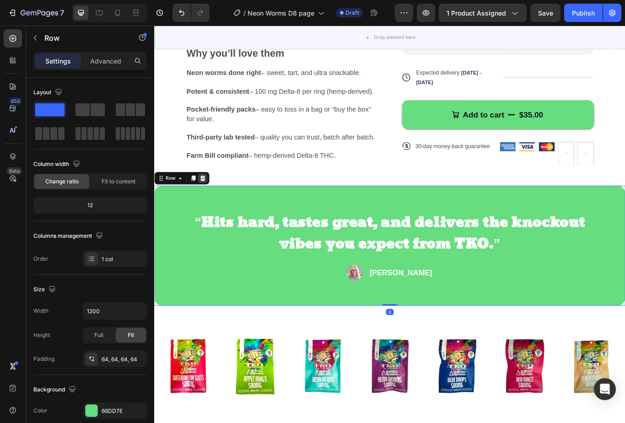
click at [215, 203] on div at bounding box center [210, 203] width 11 height 11
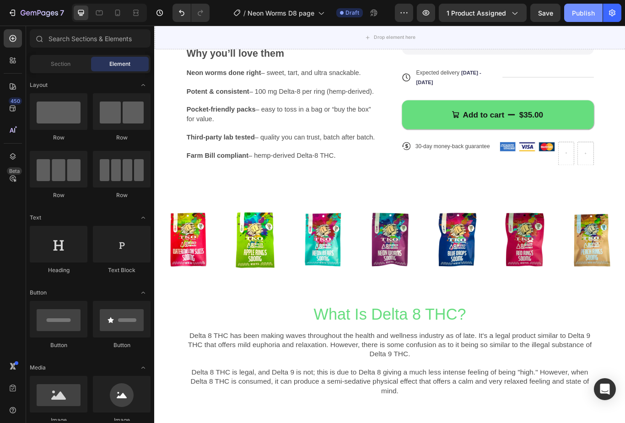
click at [588, 10] on div "Publish" at bounding box center [583, 13] width 23 height 10
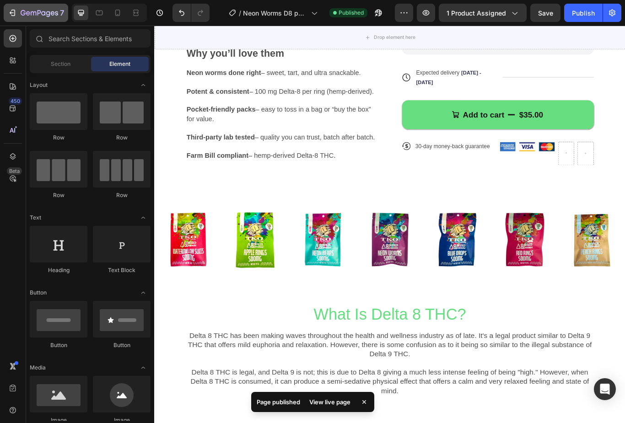
click at [11, 9] on icon "button" at bounding box center [12, 12] width 9 height 9
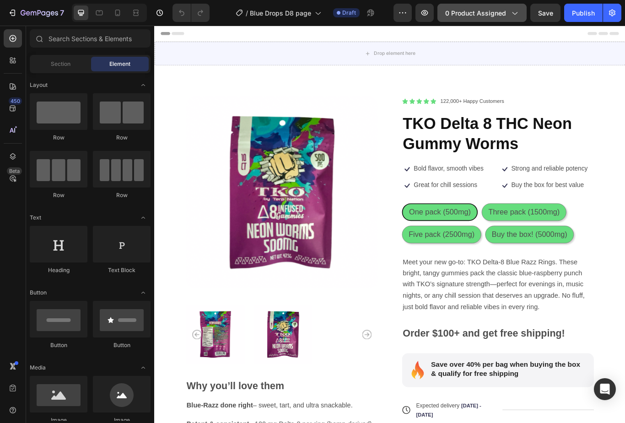
click at [508, 10] on div "0 product assigned" at bounding box center [482, 13] width 74 height 10
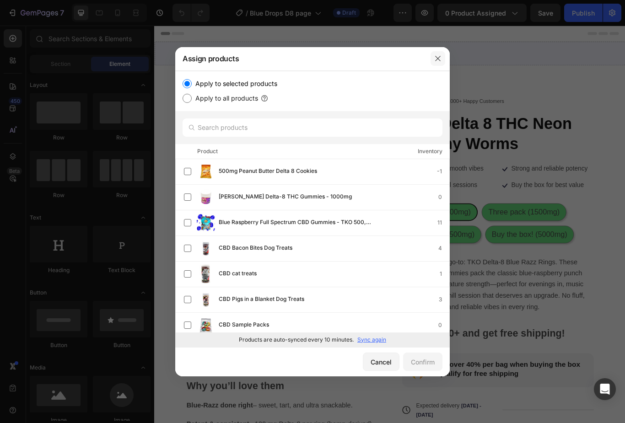
click at [444, 55] on button "button" at bounding box center [438, 58] width 15 height 15
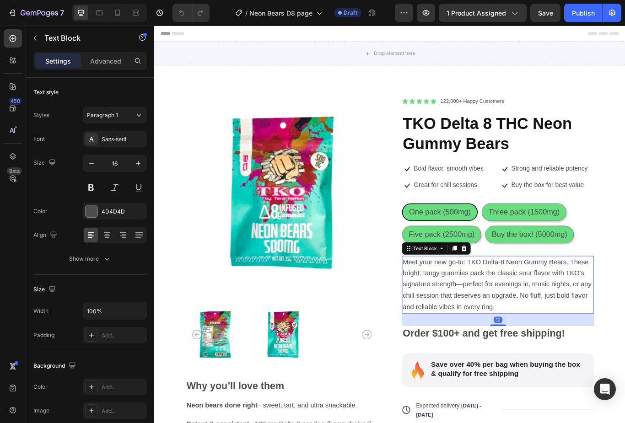
click at [556, 341] on span "Meet your new go-to: TKO Delta-8 Neon Gummy Bears. These bright, tangy gummies …" at bounding box center [554, 327] width 220 height 61
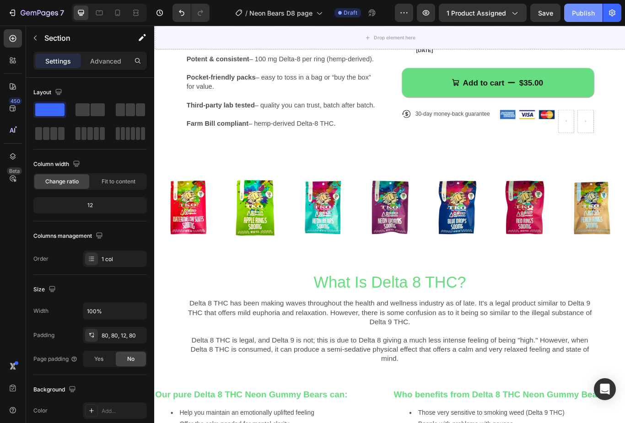
click at [584, 14] on div "Publish" at bounding box center [583, 13] width 23 height 10
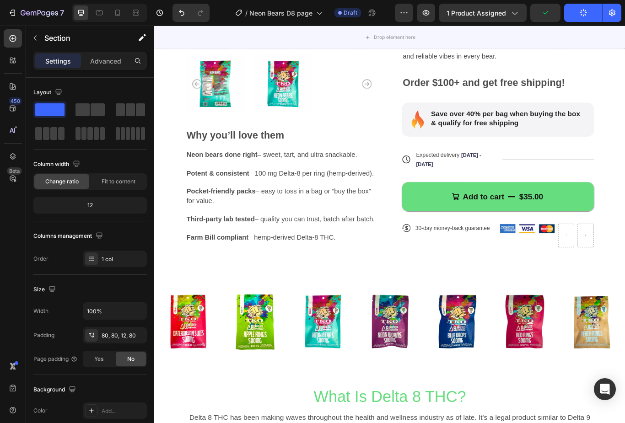
scroll to position [292, 0]
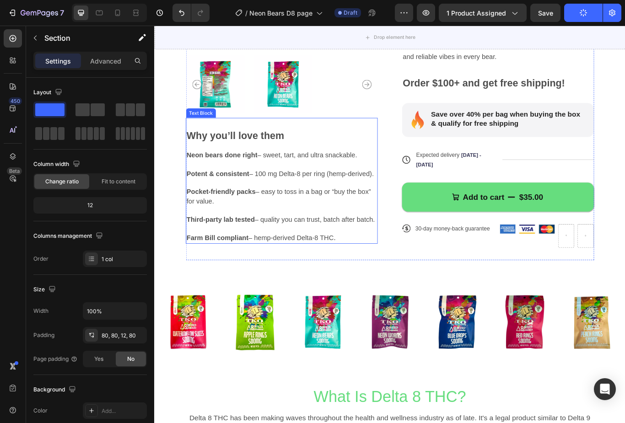
click at [349, 198] on span "Potent & consistent – 100 mg Delta-8 per ring (hemp-derived)." at bounding box center [301, 198] width 218 height 9
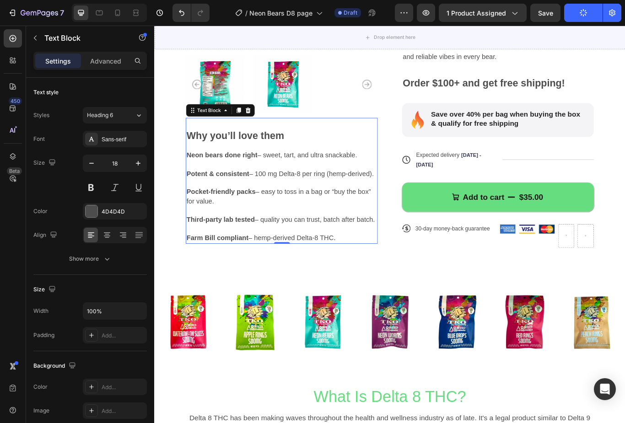
click at [357, 199] on span "Potent & consistent – 100 mg Delta-8 per ring (hemp-derived)." at bounding box center [301, 198] width 218 height 9
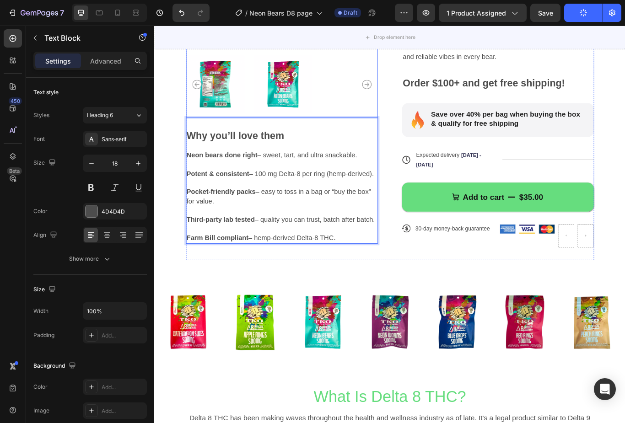
click at [300, 96] on img at bounding box center [304, 94] width 68 height 78
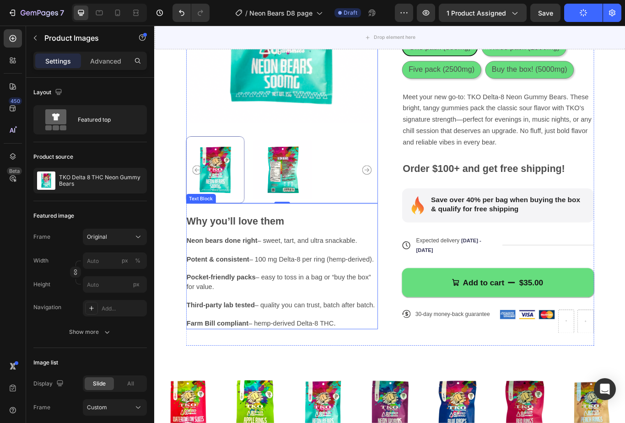
scroll to position [143, 0]
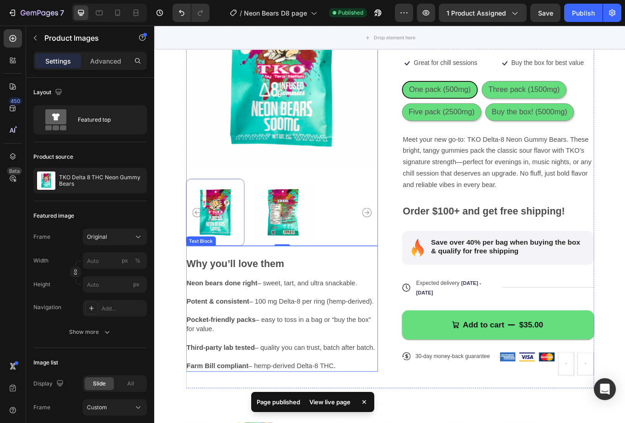
click at [283, 345] on span "Potent & consistent – 100 mg Delta-8 per ring (hemp-derived)." at bounding box center [301, 347] width 218 height 9
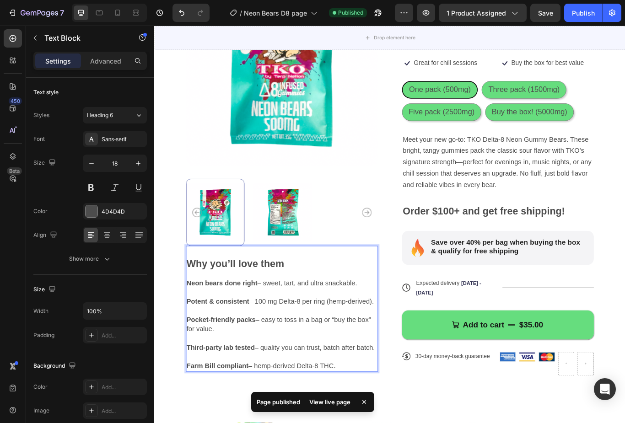
click at [292, 350] on span "Potent & consistent – 100 mg Delta-8 per ring (hemp-derived)." at bounding box center [301, 347] width 218 height 9
click at [285, 347] on span "Potent & consistent – 100 mg Delta-8 per ring (hemp-derived)." at bounding box center [301, 347] width 218 height 9
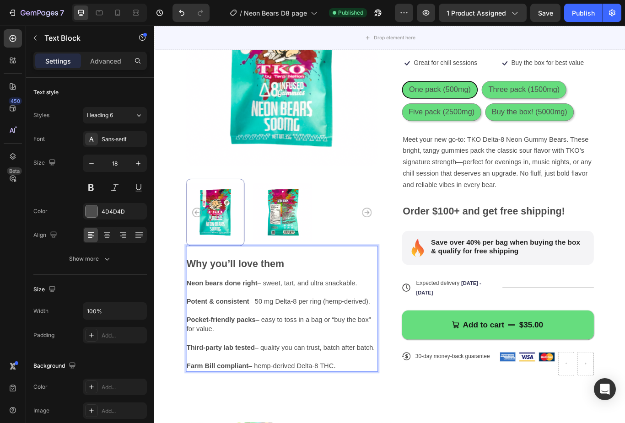
click at [350, 346] on span "Potent & consistent – 50 mg Delta-8 per ring (hemp-derived)." at bounding box center [299, 347] width 214 height 9
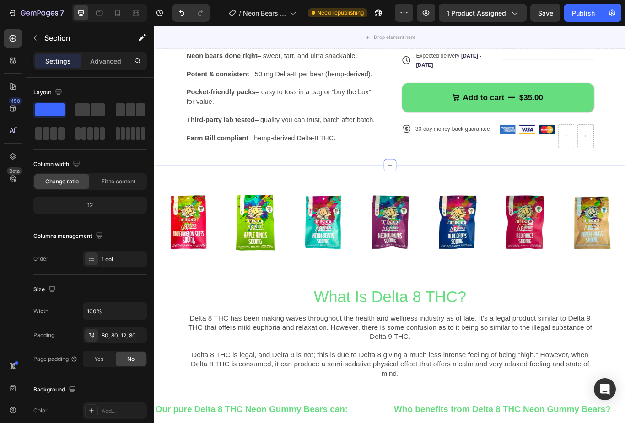
scroll to position [409, 0]
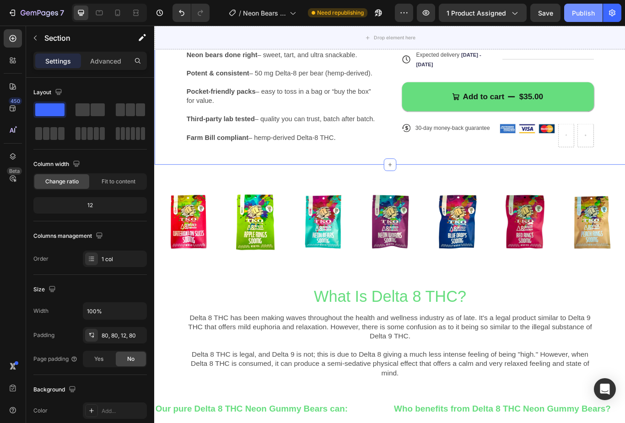
click at [582, 11] on div "Publish" at bounding box center [583, 13] width 23 height 10
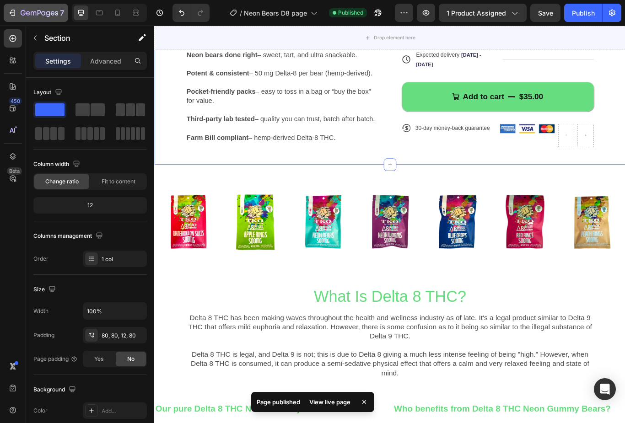
click at [15, 9] on icon "button" at bounding box center [12, 12] width 9 height 9
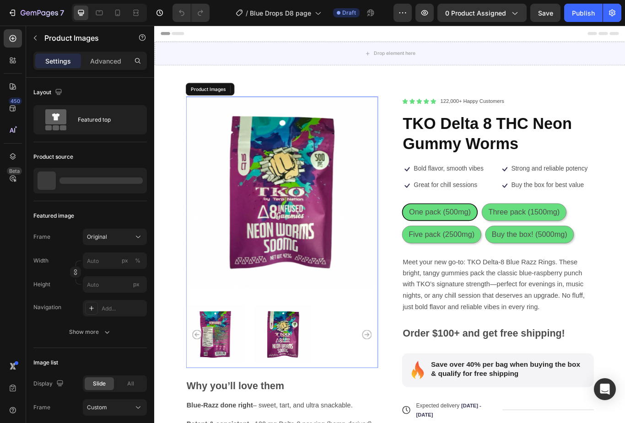
click at [377, 231] on img at bounding box center [303, 220] width 224 height 224
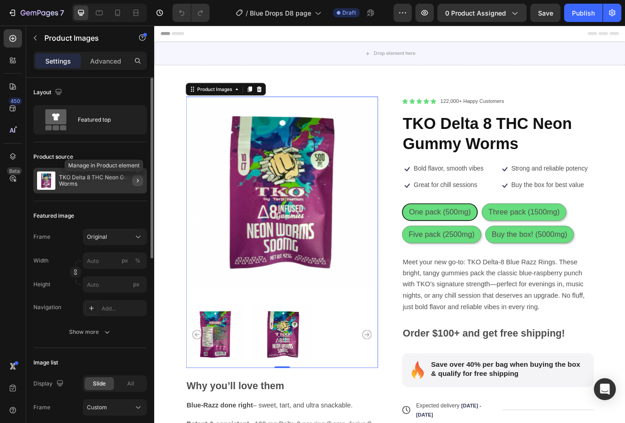
click at [136, 179] on icon "button" at bounding box center [137, 180] width 7 height 7
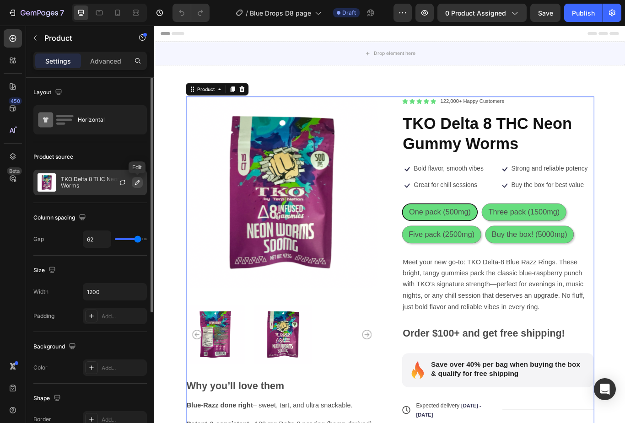
click at [136, 180] on icon "button" at bounding box center [137, 182] width 7 height 7
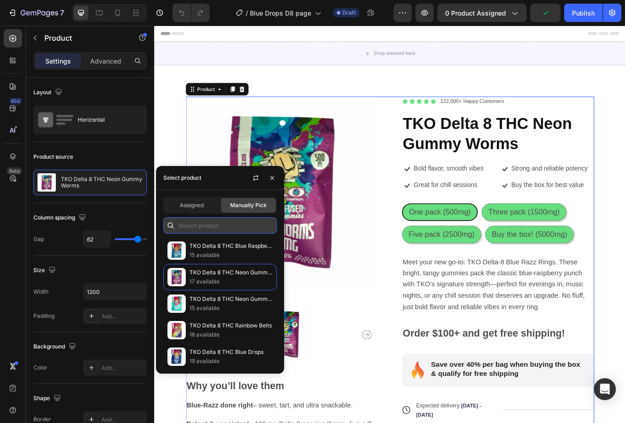
click at [207, 224] on input "text" at bounding box center [220, 225] width 114 height 16
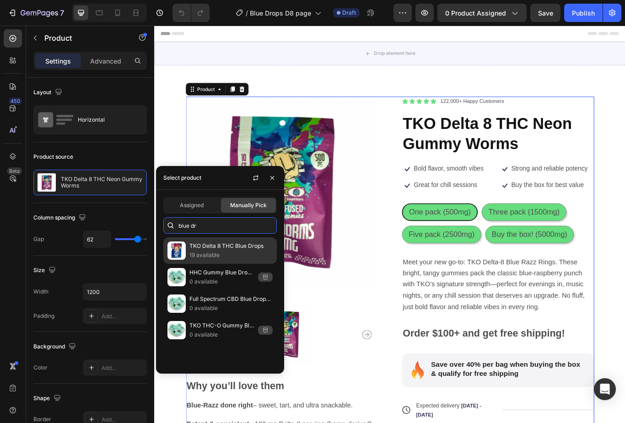
type input "blue dr"
click at [188, 264] on div "TKO Delta 8 THC Blue Drops 19 available" at bounding box center [220, 277] width 114 height 27
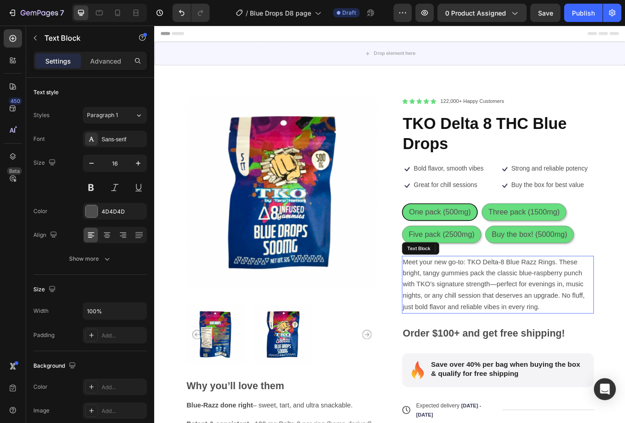
click at [579, 302] on span "Meet your new go-to: TKO Delta-8 Blue Razz Rings. These bright, tangy gummies p…" at bounding box center [550, 327] width 212 height 61
click at [590, 298] on span "Meet your new go-to: TKO Delta-8 Blue Razz Rings. These bright, tangy gummies p…" at bounding box center [550, 327] width 212 height 61
click at [604, 300] on span "Meet your new go-to: TKO Delta-8 Blue Razz Rings. These bright, tangy gummies p…" at bounding box center [550, 327] width 212 height 61
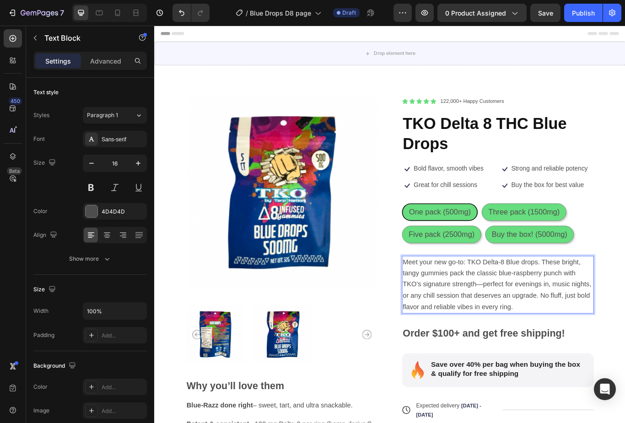
click at [568, 350] on span "Meet your new go-to: TKO Delta-8 Blue drops. These bright, tangy gummies pack t…" at bounding box center [554, 327] width 220 height 61
click at [625, 381] on div "Product Images Why you’ll love them Blue-Razz done right – sweet, tart, and ult…" at bounding box center [428, 334] width 549 height 525
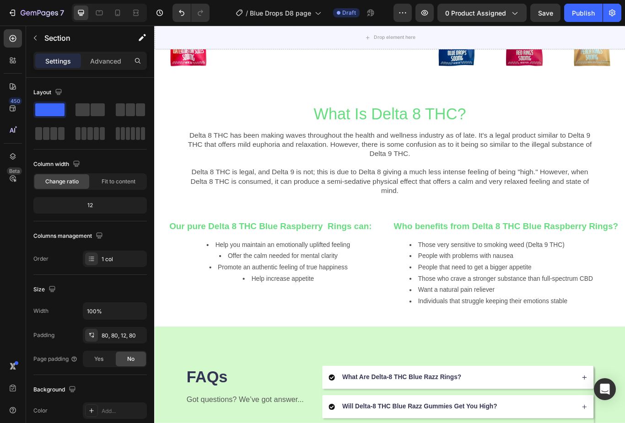
scroll to position [963, 0]
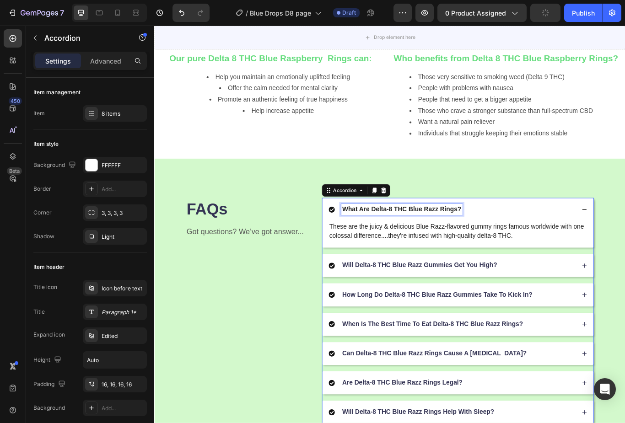
click at [500, 235] on p "What Are Delta-8 THC Blue Razz Rings?" at bounding box center [442, 240] width 139 height 10
click at [505, 235] on p "What Are Delta-8 THC Blue Razz Rings?" at bounding box center [442, 240] width 139 height 10
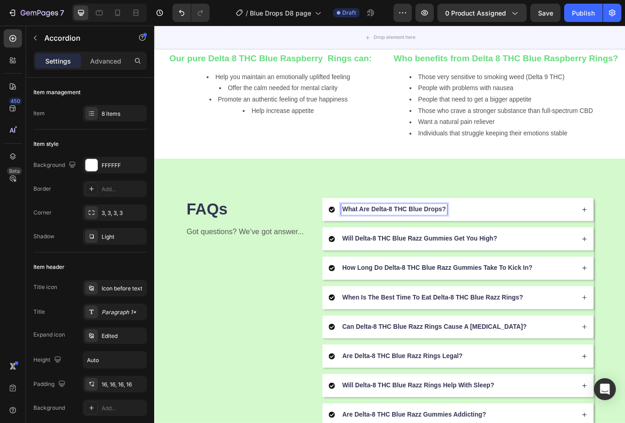
click at [521, 241] on div "What Are Delta-8 THC Blue Drops?" at bounding box center [501, 240] width 288 height 12
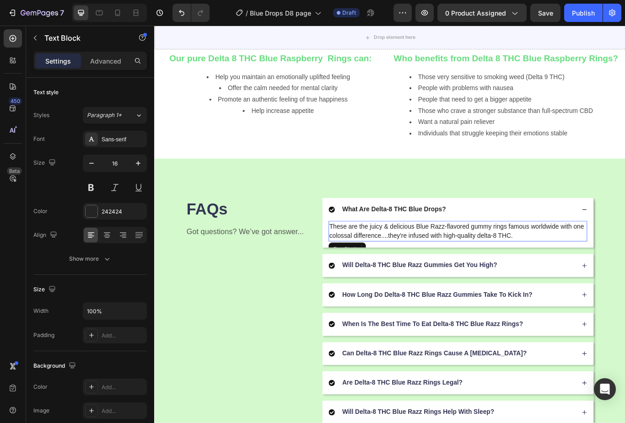
click at [491, 256] on p "These are the juicy & delicious Blue Razz-flavored gummy rings famous worldwide…" at bounding box center [508, 265] width 300 height 22
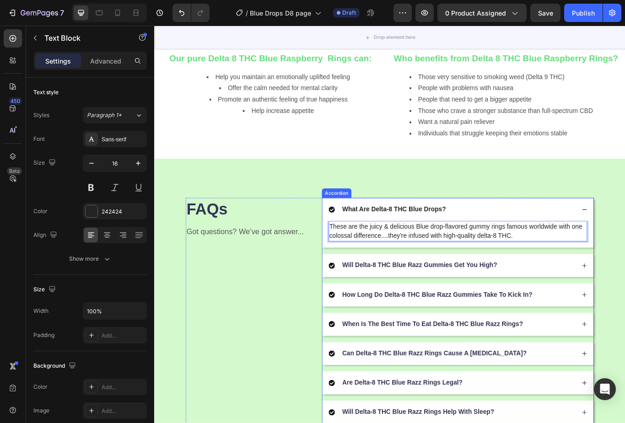
click at [552, 292] on div "Will Delta-8 THC Blue Razz Gummies Get You High?" at bounding box center [508, 305] width 316 height 27
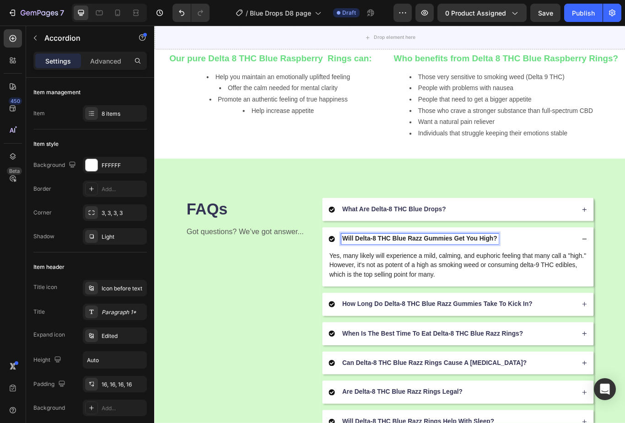
click at [459, 271] on p "Will Delta-8 THC Blue Razz Gummies Get You High?" at bounding box center [463, 275] width 181 height 10
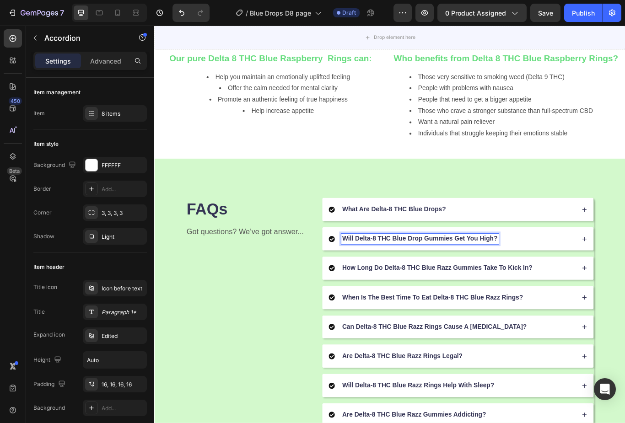
click at [526, 296] on div "How Long Do Delta-8 THC Blue Razz Gummies Take To Kick In?" at bounding box center [508, 308] width 316 height 27
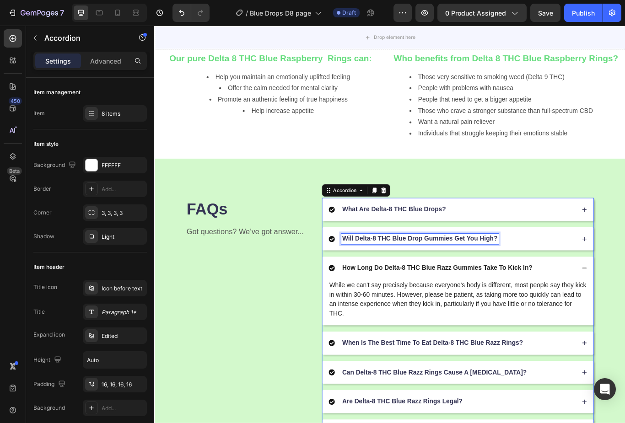
click at [530, 270] on p "Will Delta-8 THC Blue Drop Gummies Get You High?" at bounding box center [463, 275] width 181 height 10
click at [514, 276] on div "Will Delta-8 THC Blue Drop Gummies Get You High?" at bounding box center [464, 274] width 184 height 12
click at [625, 271] on div "Will Delta-8 THC Blue Drop Gummies Get You High?" at bounding box center [508, 274] width 316 height 27
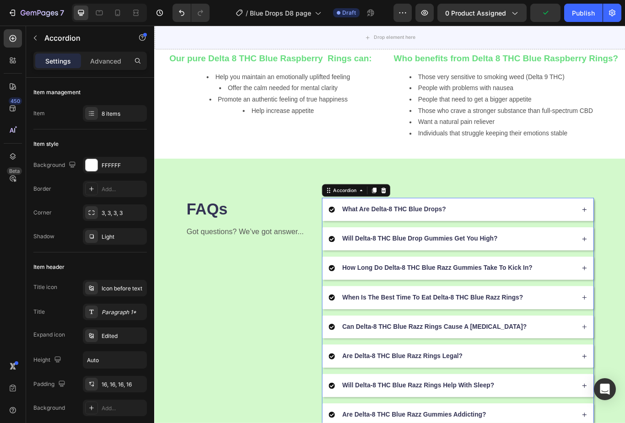
click at [625, 303] on div "How Long Do Delta-8 THC Blue Razz Gummies Take To Kick In?" at bounding box center [501, 309] width 288 height 12
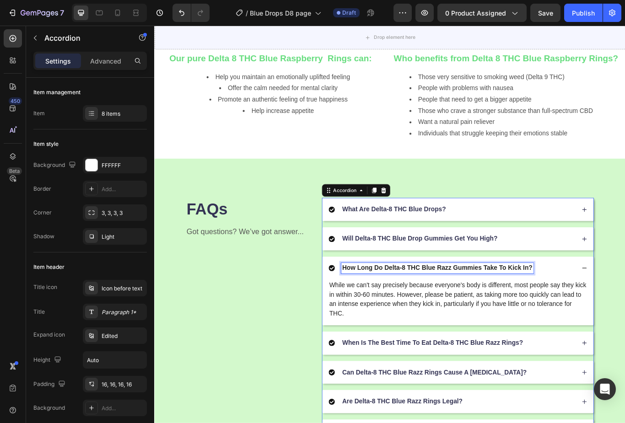
click at [494, 306] on p "How Long Do Delta-8 THC Blue Razz Gummies Take To Kick In?" at bounding box center [484, 309] width 222 height 10
click at [500, 305] on p "How Long Do Delta-8 THC Blue Razz Gummies Take To Kick In?" at bounding box center [484, 309] width 222 height 10
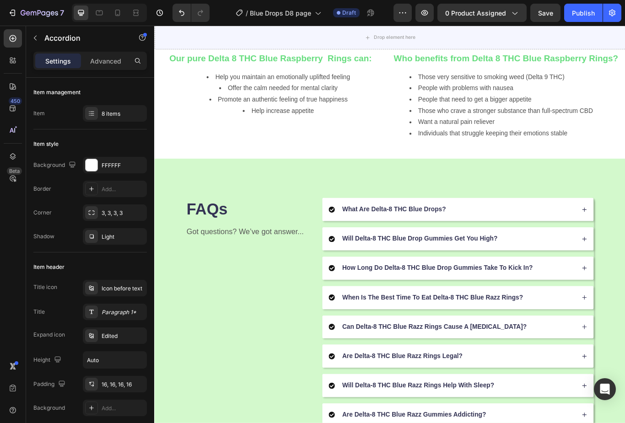
click at [625, 305] on div "How Long Do Delta-8 THC Blue Drop Gummies Take To Kick In?" at bounding box center [508, 308] width 316 height 27
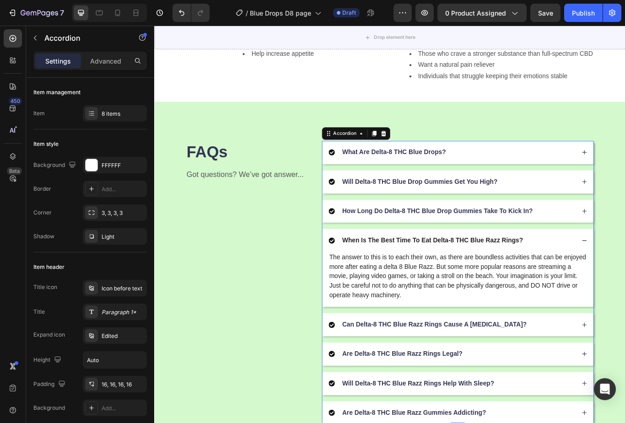
scroll to position [1028, 0]
click at [474, 305] on p "The answer to this is to each their own, as there are boundless activities that…" at bounding box center [508, 317] width 300 height 55
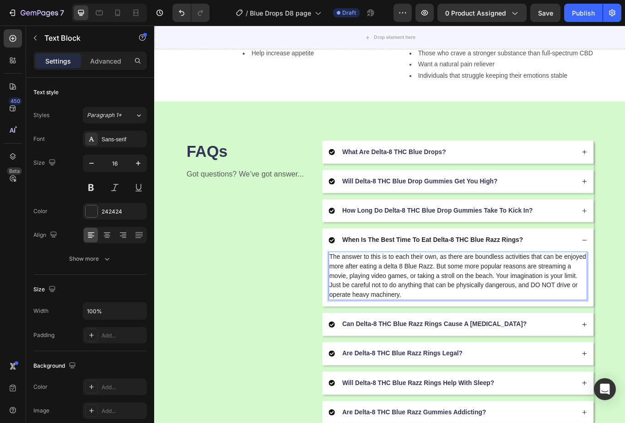
click at [475, 305] on p "The answer to this is to each their own, as there are boundless activities that…" at bounding box center [508, 317] width 300 height 55
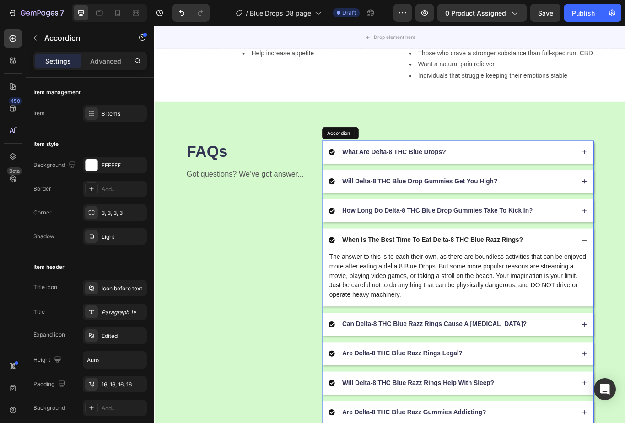
click at [551, 272] on p "When Is The Best Time To Eat Delta-8 THC Blue Razz Rings?" at bounding box center [478, 276] width 211 height 10
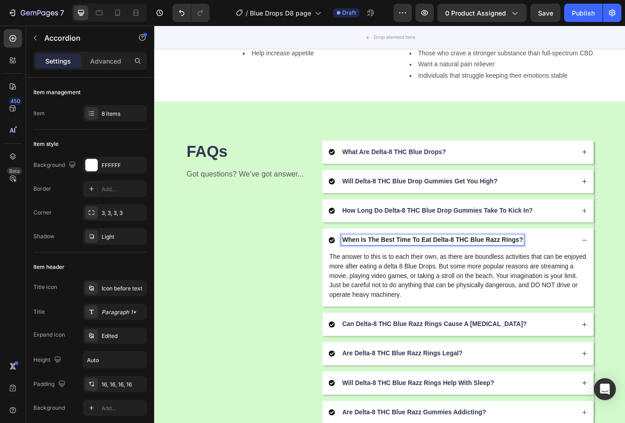
click at [573, 273] on p "When Is The Best Time To Eat Delta-8 THC Blue Razz Rings?" at bounding box center [478, 276] width 211 height 10
click at [625, 296] on div "FAQs Heading Got questions? We’ve got answer... Text Block What Are Delta-8 THC…" at bounding box center [428, 325] width 549 height 422
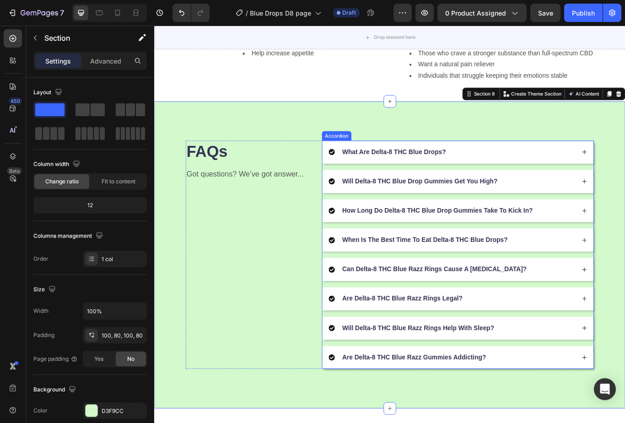
click at [619, 308] on div "Can Delta-8 THC Blue Razz Rings Cause A Panic Attack?" at bounding box center [501, 310] width 288 height 12
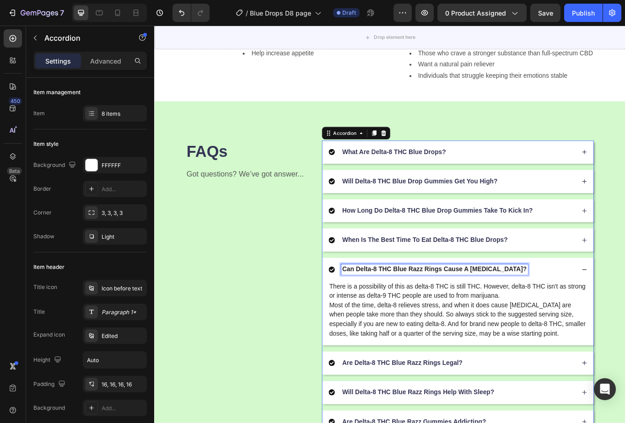
click at [460, 308] on p "Can Delta-8 THC Blue Razz Rings Cause A Panic Attack?" at bounding box center [480, 310] width 215 height 10
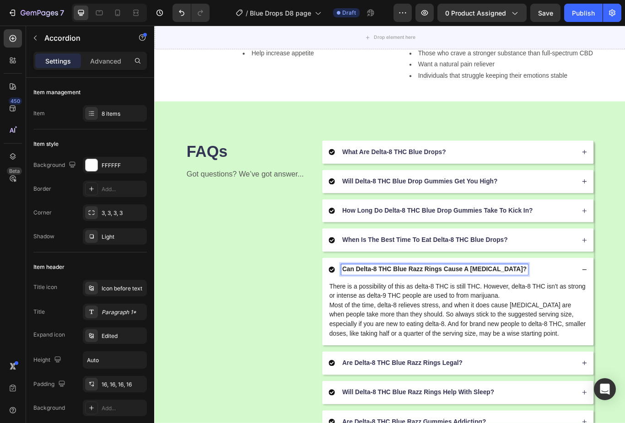
click at [483, 308] on p "Can Delta-8 THC Blue Razz Rings Cause A Panic Attack?" at bounding box center [480, 310] width 215 height 10
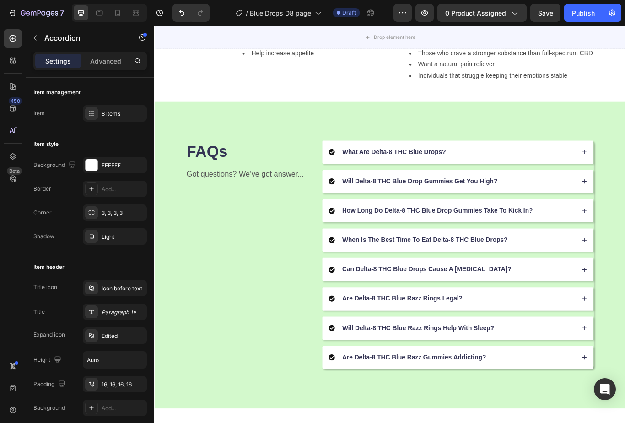
click at [625, 308] on div "Can Delta-8 THC Blue Drops Cause A Panic Attack?" at bounding box center [508, 310] width 316 height 27
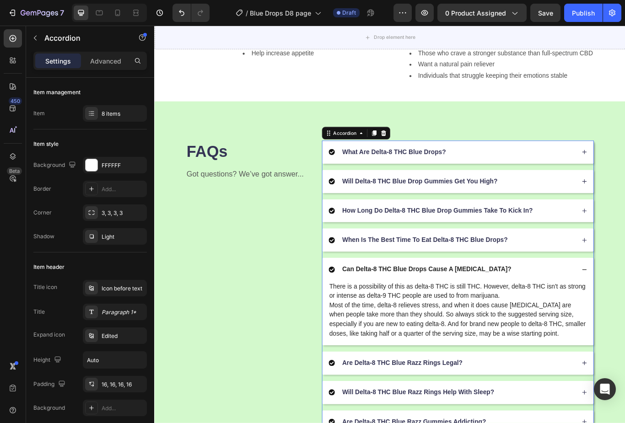
click at [625, 304] on div "Can Delta-8 THC Blue Drops Cause A Panic Attack?" at bounding box center [508, 310] width 316 height 27
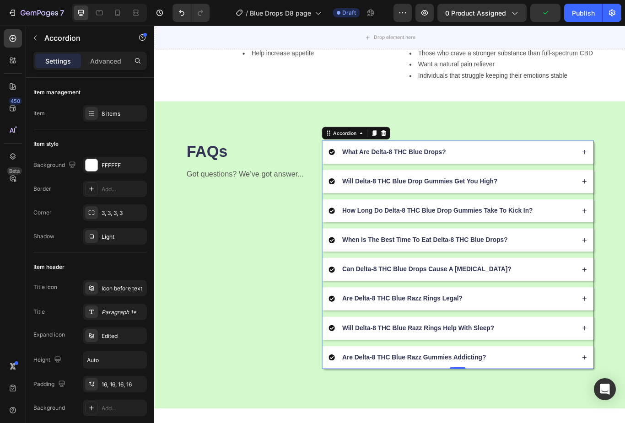
click at [608, 343] on div "Are Delta-8 THC Blue Razz Rings Legal?" at bounding box center [501, 344] width 288 height 12
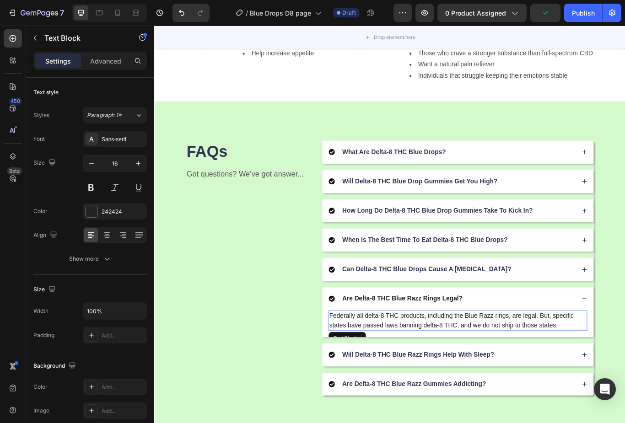
click at [547, 361] on p "Federally all delta-8 THC products, including the Blue Razz rings, are legal. B…" at bounding box center [508, 370] width 300 height 22
click at [562, 362] on p "Federally all delta-8 THC products, including the Blue Razz rings, are legal. B…" at bounding box center [508, 370] width 300 height 22
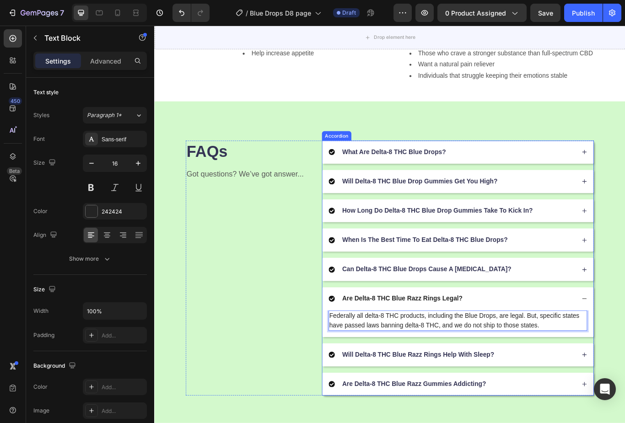
click at [484, 347] on div "Are Delta-8 THC Blue Razz Rings Legal?" at bounding box center [443, 344] width 143 height 12
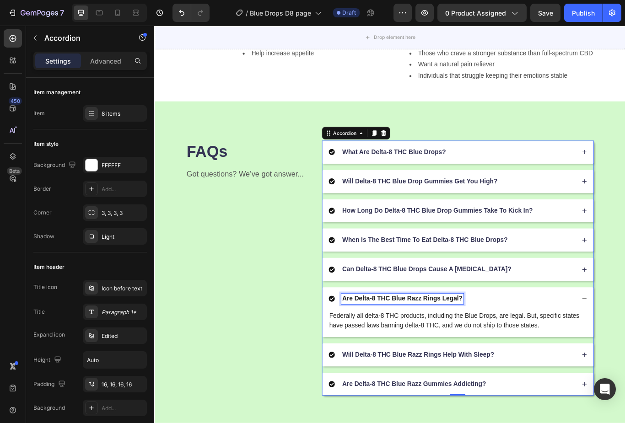
click at [463, 341] on p "Are Delta-8 THC Blue Razz Rings Legal?" at bounding box center [443, 345] width 141 height 10
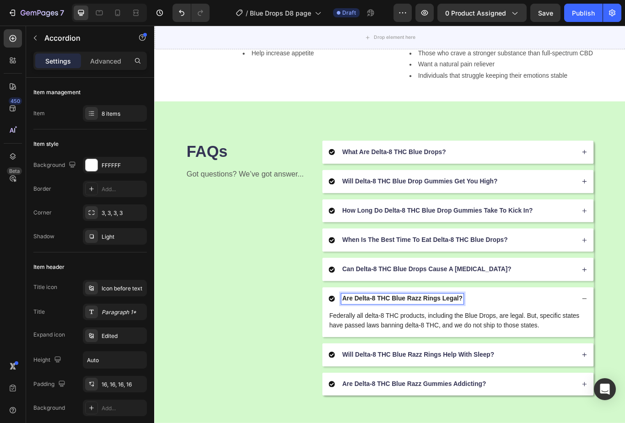
click at [474, 340] on p "Are Delta-8 THC Blue Razz Rings Legal?" at bounding box center [443, 345] width 141 height 10
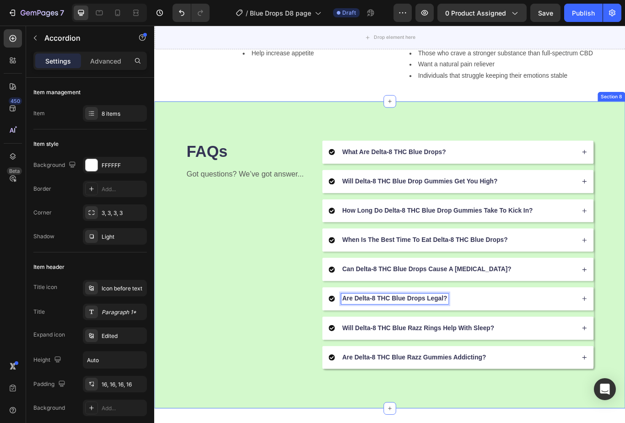
click at [625, 354] on div "FAQs Heading Got questions? We’ve got answer... Text Block What Are Delta-8 THC…" at bounding box center [428, 293] width 549 height 358
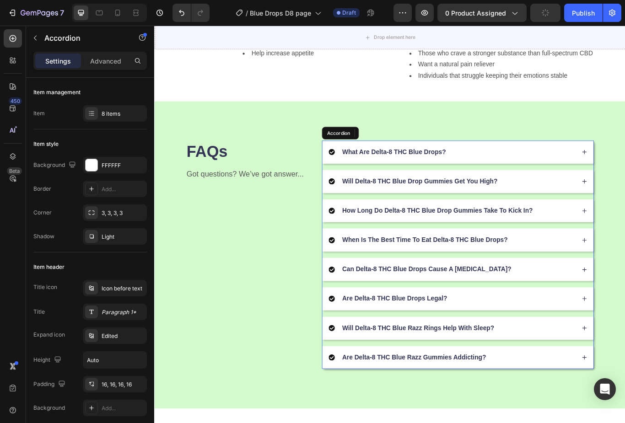
click at [625, 378] on div "Will Delta-8 THC Blue Razz Rings Help With Sleep?" at bounding box center [508, 378] width 316 height 27
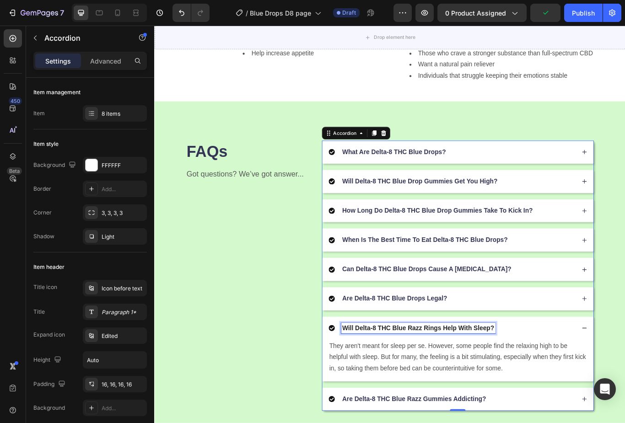
click at [455, 375] on p "Will Delta-8 THC Blue Razz Rings Help With Sleep?" at bounding box center [461, 379] width 177 height 10
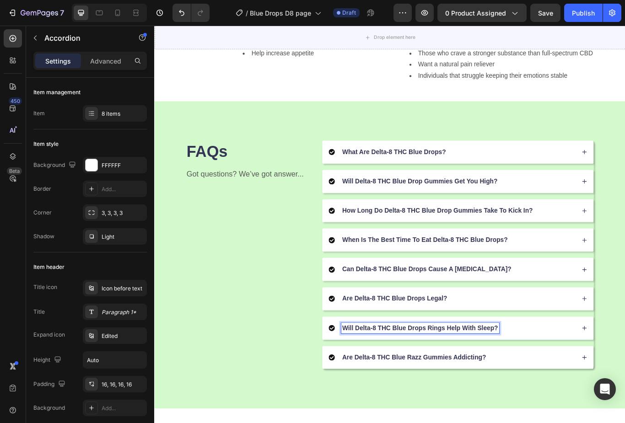
click at [482, 375] on p "Will Delta-8 THC Blue Drops Rings Help With Sleep?" at bounding box center [464, 379] width 182 height 10
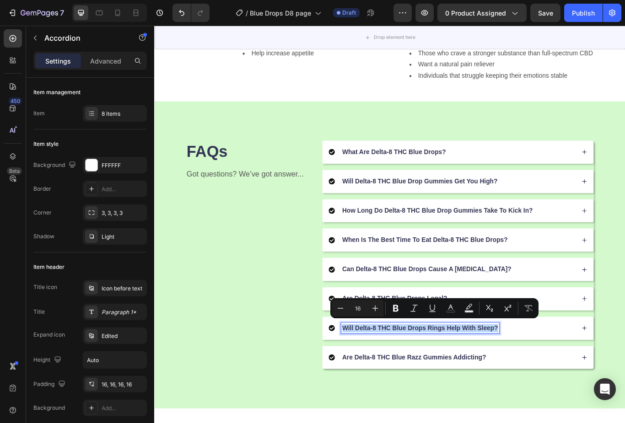
click at [482, 375] on p "Will Delta-8 THC Blue Drops Rings Help With Sleep?" at bounding box center [464, 379] width 182 height 10
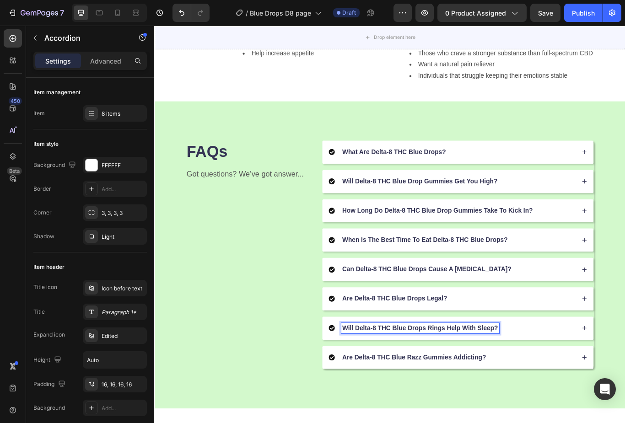
click at [482, 375] on p "Will Delta-8 THC Blue Drops Rings Help With Sleep?" at bounding box center [464, 379] width 182 height 10
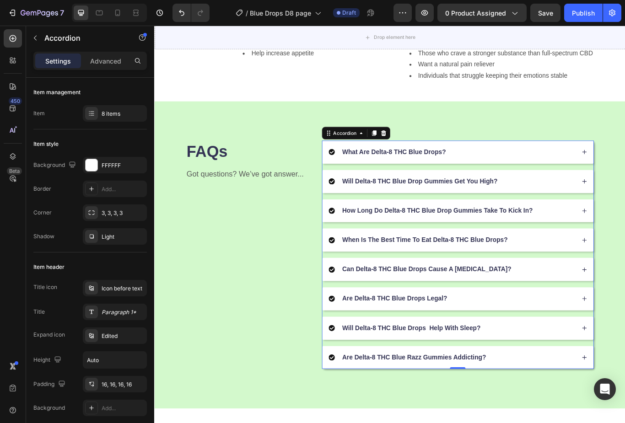
click at [625, 376] on div "Will Delta-8 THC Blue Drops Help With Sleep?" at bounding box center [508, 378] width 316 height 27
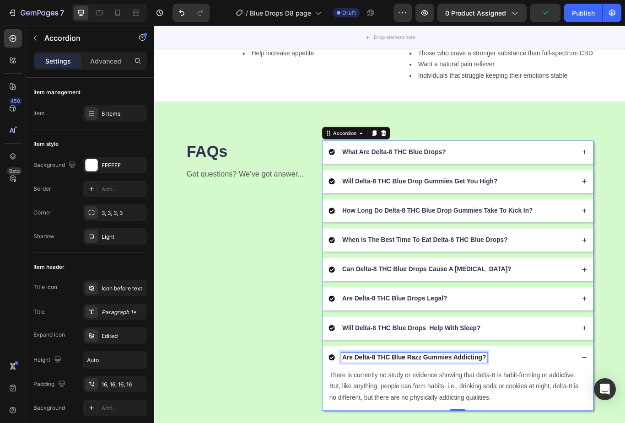
click at [450, 408] on p "Are Delta-8 THC Blue Razz Gummies Addicting?" at bounding box center [457, 413] width 168 height 10
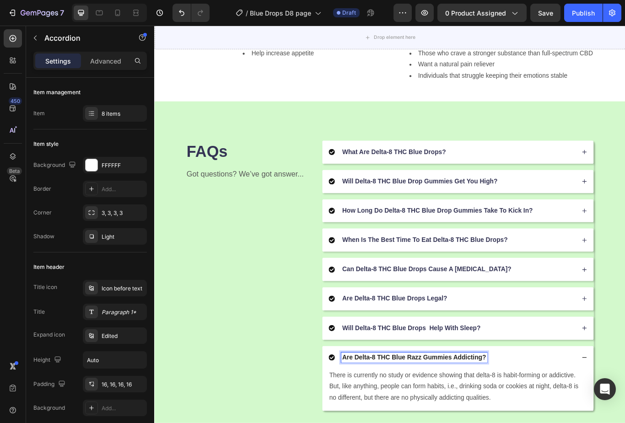
click at [457, 409] on p "Are Delta-8 THC Blue Razz Gummies Addicting?" at bounding box center [457, 413] width 168 height 10
click at [625, 341] on div "FAQs Heading Got questions? We’ve got answer... Text Block What Are Delta-8 THC…" at bounding box center [428, 317] width 549 height 407
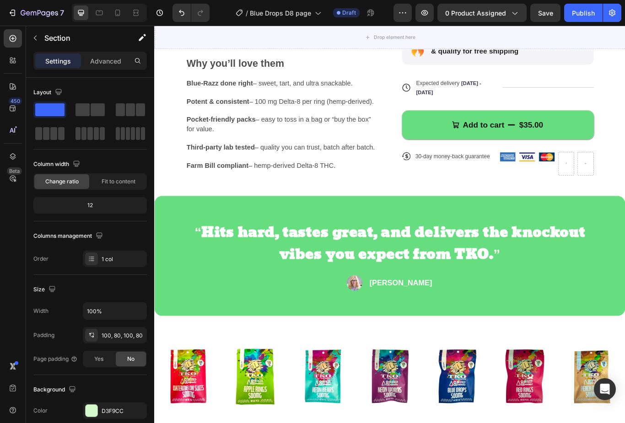
scroll to position [361, 0]
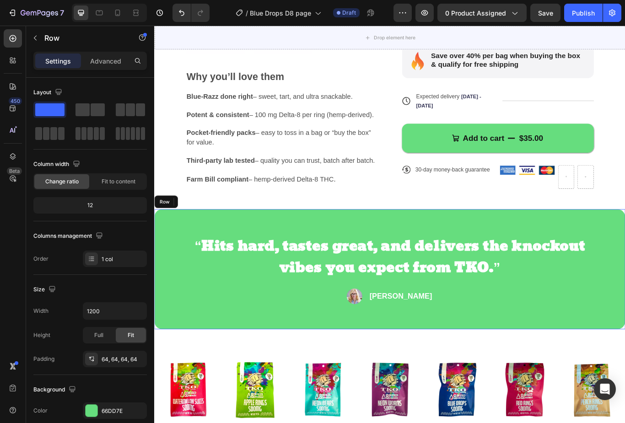
click at [509, 262] on div "“Hits hard, tastes great, and delivers the knockout vibes you expect from TKO.”…" at bounding box center [428, 310] width 549 height 141
click at [212, 228] on icon at bounding box center [211, 231] width 6 height 6
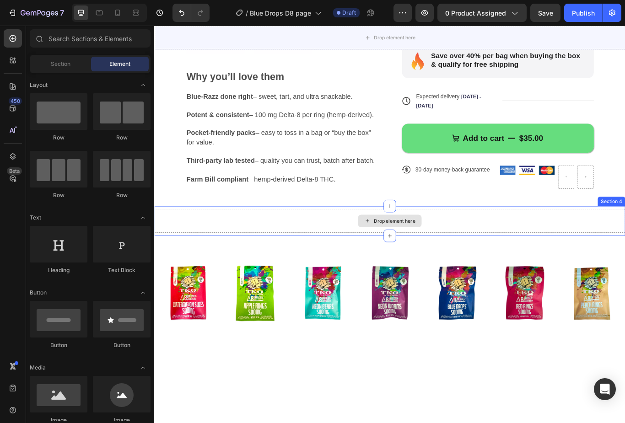
click at [341, 249] on div "Drop element here" at bounding box center [428, 253] width 549 height 27
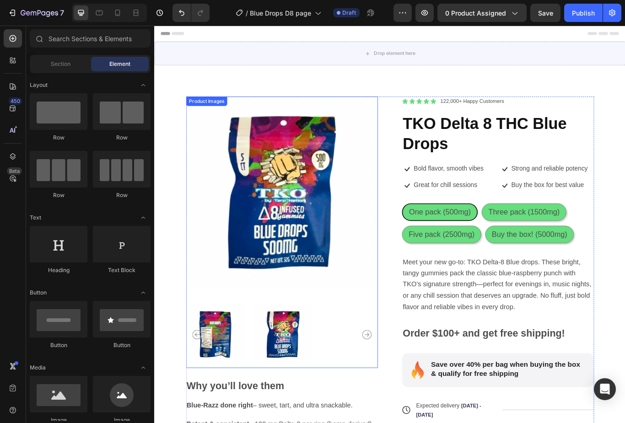
scroll to position [52, 0]
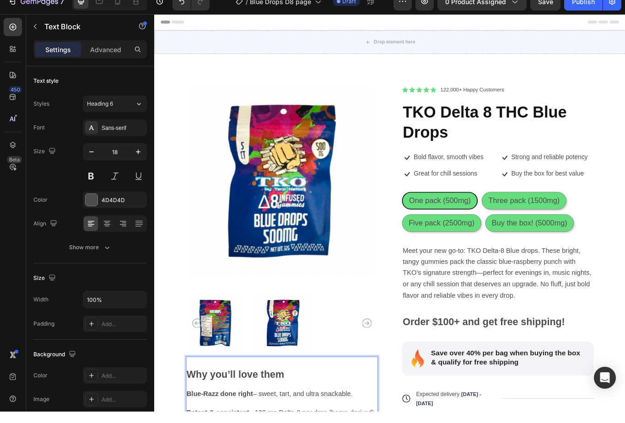
scroll to position [0, 0]
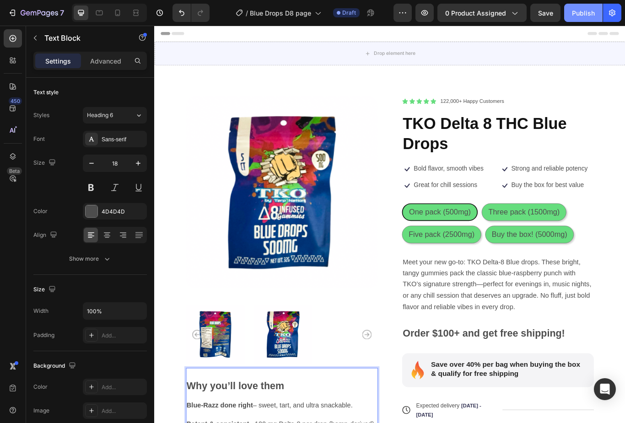
click at [579, 7] on button "Publish" at bounding box center [583, 13] width 38 height 18
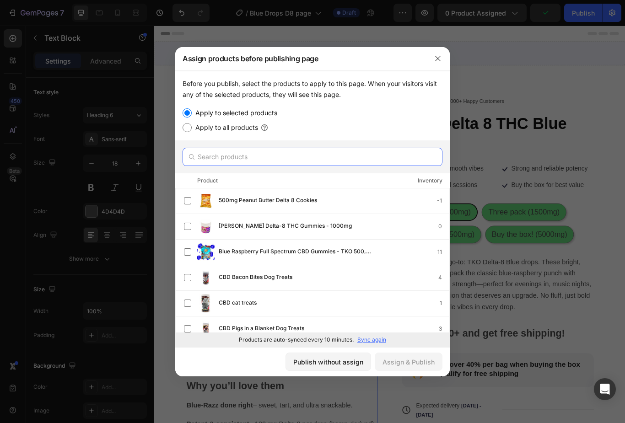
click at [316, 155] on input "text" at bounding box center [313, 157] width 260 height 18
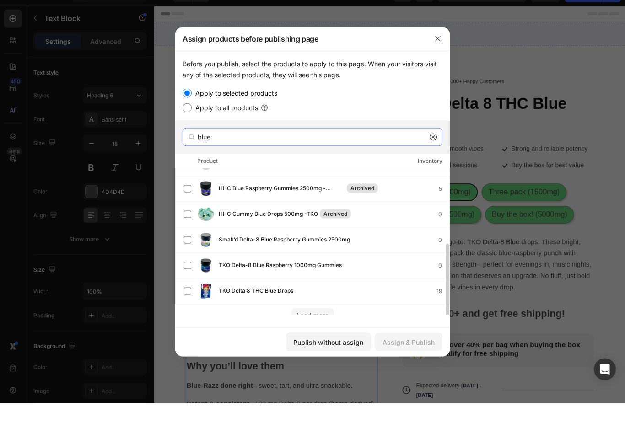
scroll to position [129, 0]
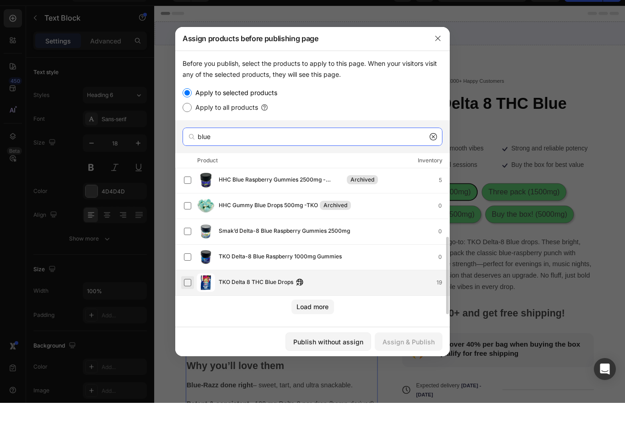
type input "blue"
click at [187, 299] on label at bounding box center [187, 302] width 7 height 7
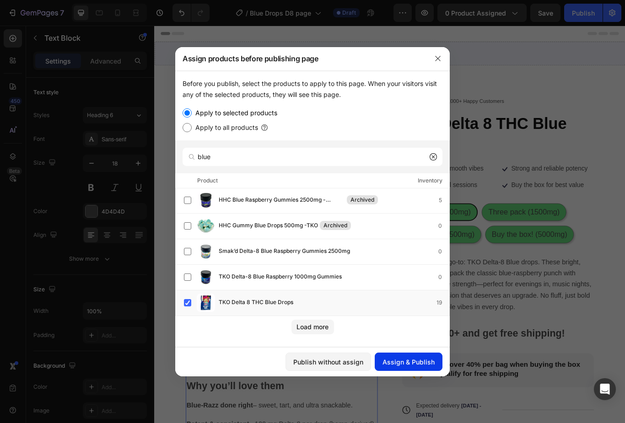
click at [408, 359] on div "Assign & Publish" at bounding box center [409, 362] width 52 height 10
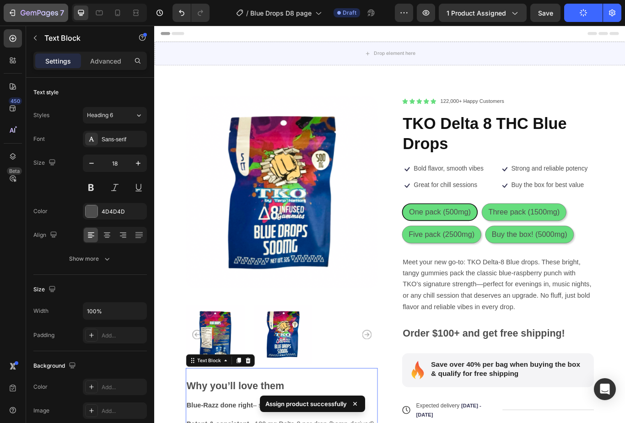
click at [13, 13] on icon "button" at bounding box center [12, 12] width 9 height 9
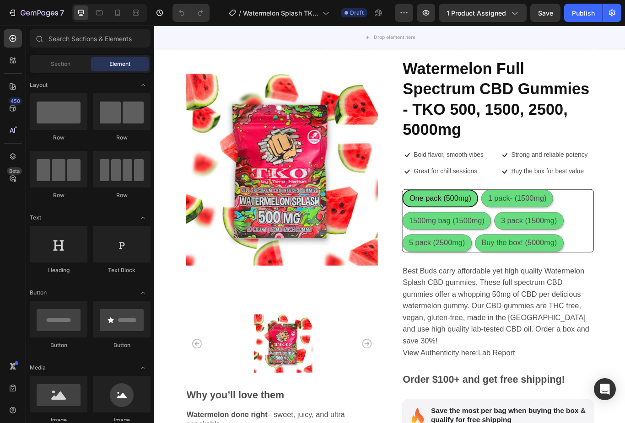
scroll to position [39, 0]
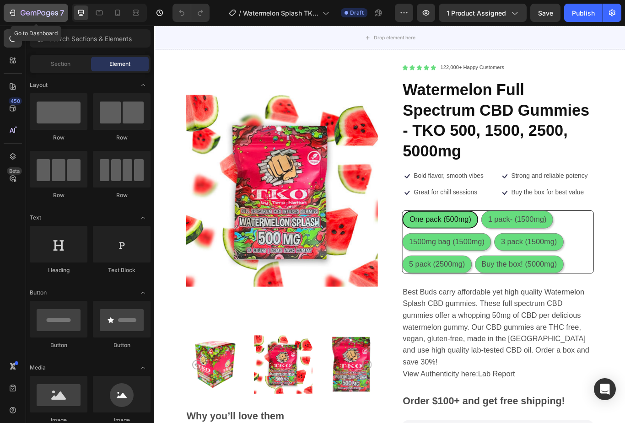
click at [9, 16] on icon "button" at bounding box center [12, 12] width 9 height 9
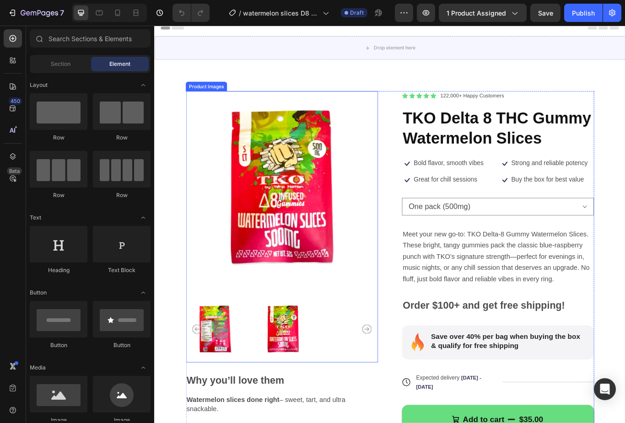
scroll to position [7, 0]
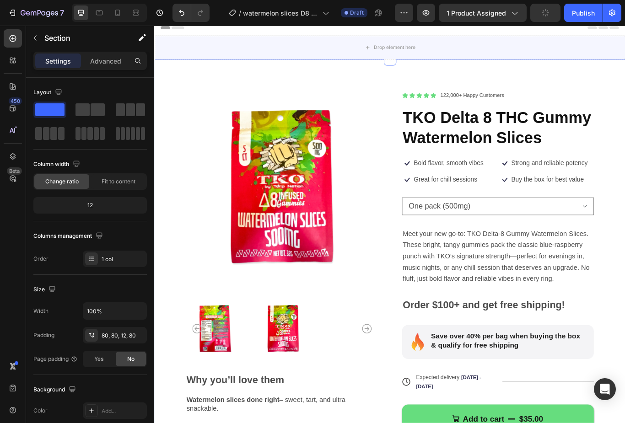
click at [625, 235] on div "Product Images Why you’ll love them Watermelon slices done right – sweet, tart,…" at bounding box center [428, 323] width 549 height 516
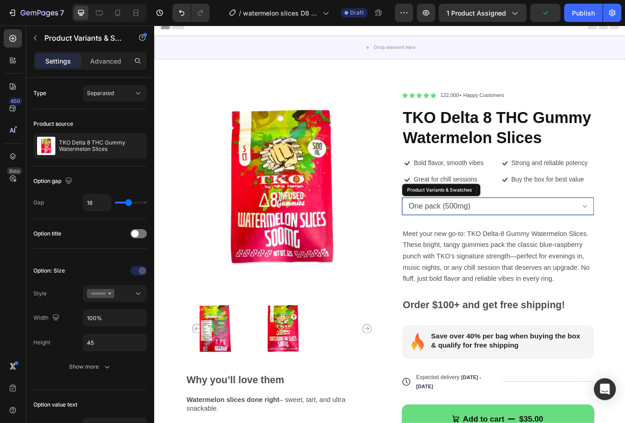
click at [625, 238] on select "One pack (500mg) Three pack (1500mg) 1500mg pack (1500mg) Five pack (2500mg) Bu…" at bounding box center [555, 236] width 224 height 21
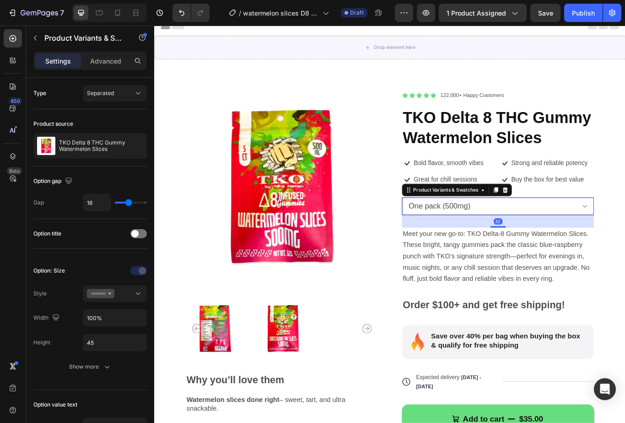
click at [625, 232] on select "One pack (500mg) Three pack (1500mg) 1500mg pack (1500mg) Five pack (2500mg) Bu…" at bounding box center [555, 236] width 224 height 21
click at [611, 318] on span "Meet your new go-to: TKO Delta-8 Gummy Watermelon Slices. These bright, tangy g…" at bounding box center [553, 294] width 218 height 61
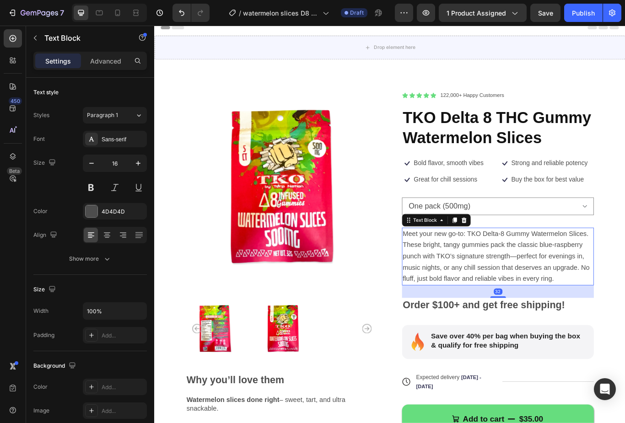
click at [611, 318] on span "Meet your new go-to: TKO Delta-8 Gummy Watermelon Slices. These bright, tangy g…" at bounding box center [553, 294] width 218 height 61
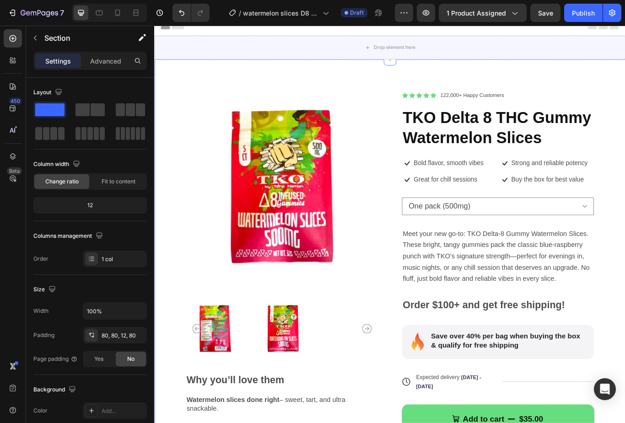
click at [625, 261] on div "Product Images Why you’ll love them Watermelon slices done right – sweet, tart,…" at bounding box center [428, 323] width 549 height 516
click at [625, 240] on select "One pack (500mg) Three pack (1500mg) 1500mg pack (1500mg) Five pack (2500mg) Bu…" at bounding box center [555, 236] width 224 height 21
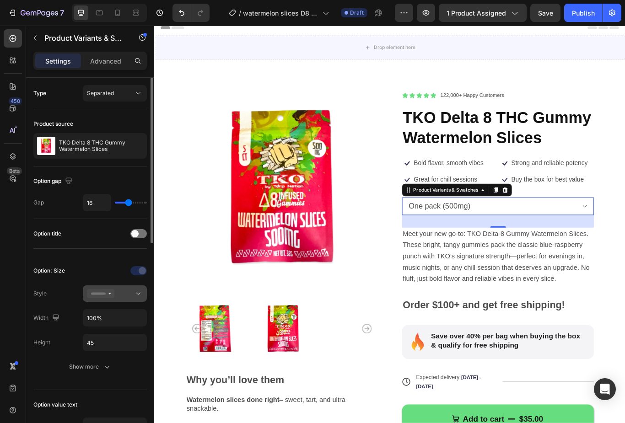
click at [132, 295] on div at bounding box center [115, 293] width 56 height 9
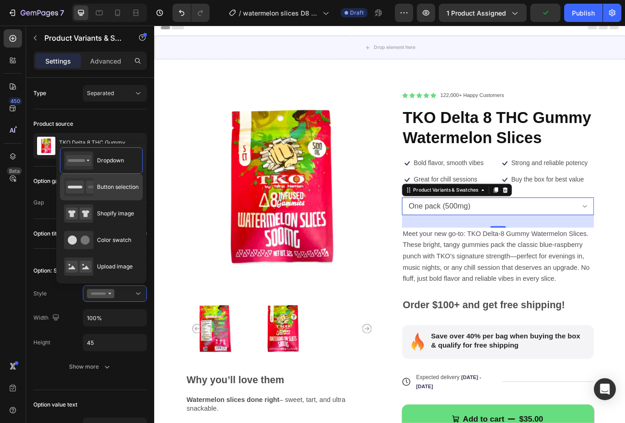
click at [108, 187] on span "Button selection" at bounding box center [118, 187] width 42 height 8
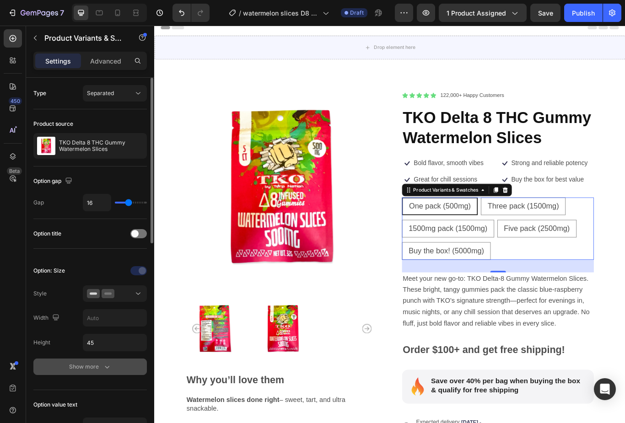
click at [70, 371] on div "Show more" at bounding box center [90, 367] width 43 height 9
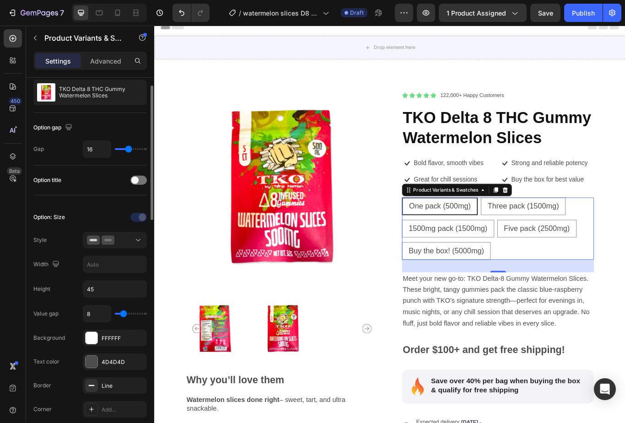
scroll to position [56, 0]
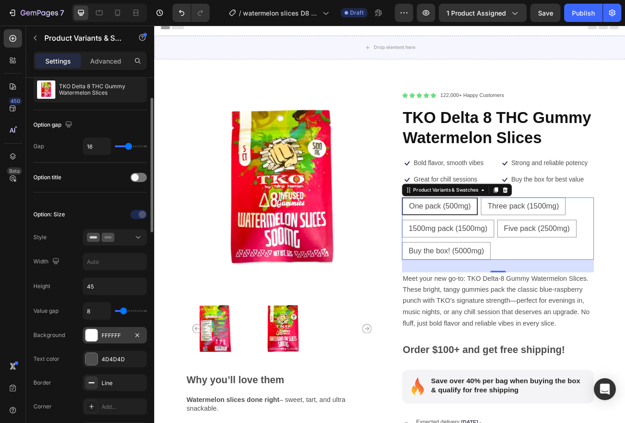
click at [112, 340] on div "FFFFFF" at bounding box center [115, 336] width 27 height 8
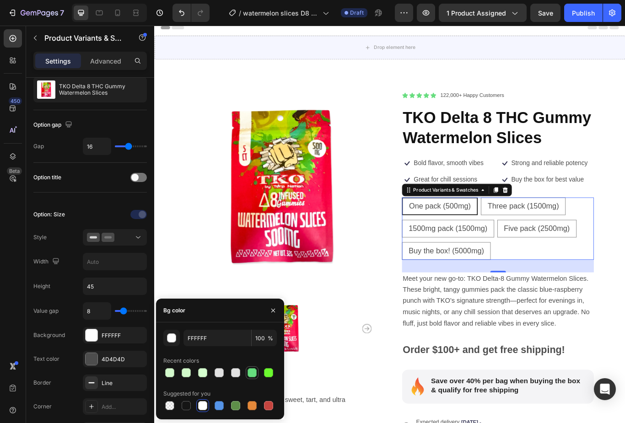
click at [248, 372] on div at bounding box center [252, 372] width 9 height 9
type input "66DD7E"
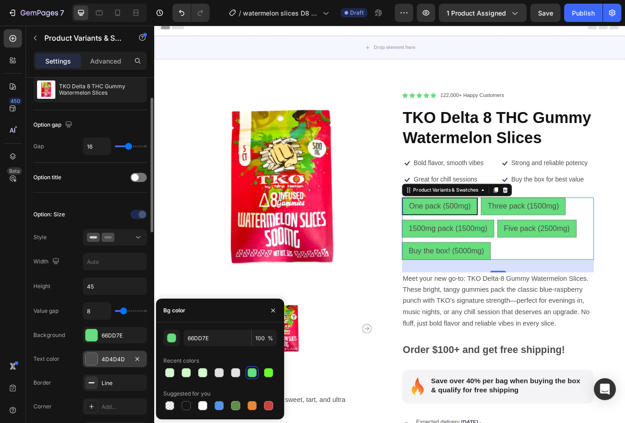
click at [122, 357] on div "4D4D4D" at bounding box center [115, 360] width 27 height 8
click at [187, 406] on div at bounding box center [186, 405] width 9 height 9
type input "151515"
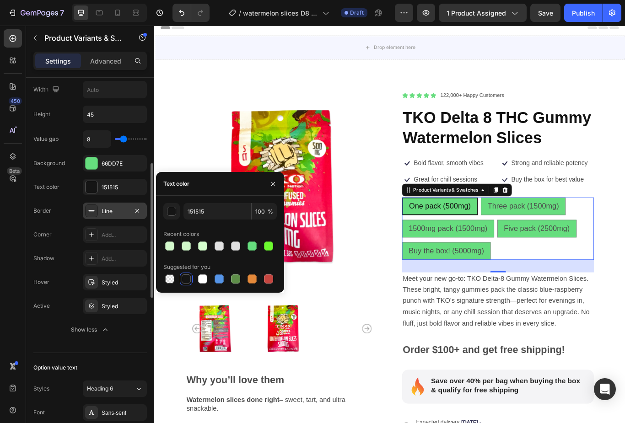
scroll to position [225, 0]
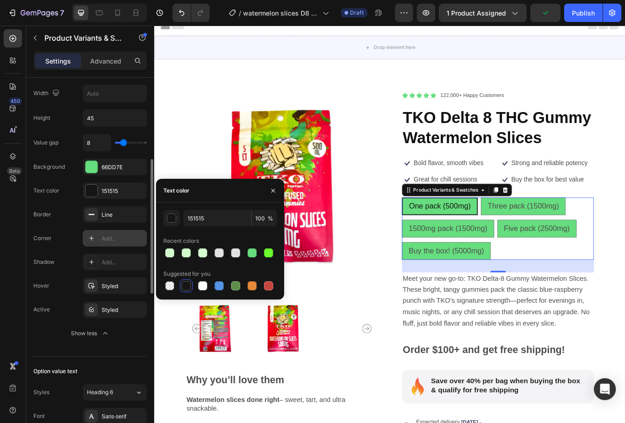
click at [110, 238] on div "Add..." at bounding box center [123, 239] width 43 height 8
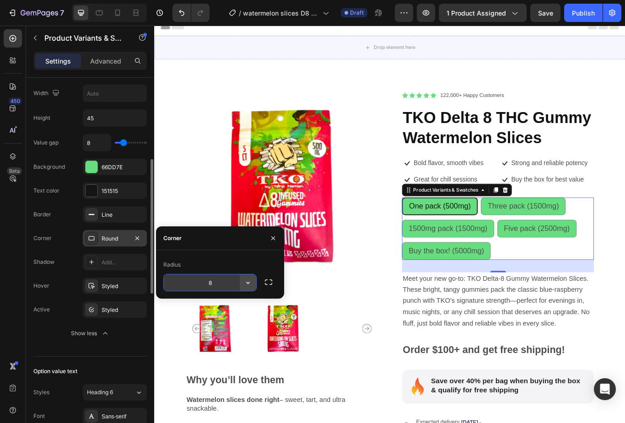
click at [253, 284] on button "button" at bounding box center [248, 283] width 16 height 16
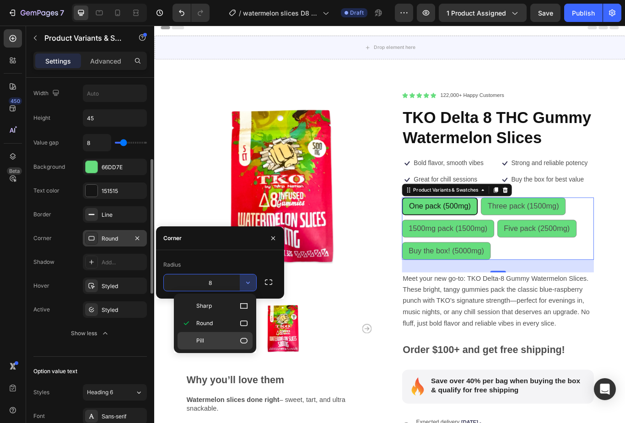
click at [229, 337] on p "Pill" at bounding box center [222, 340] width 52 height 9
type input "9999"
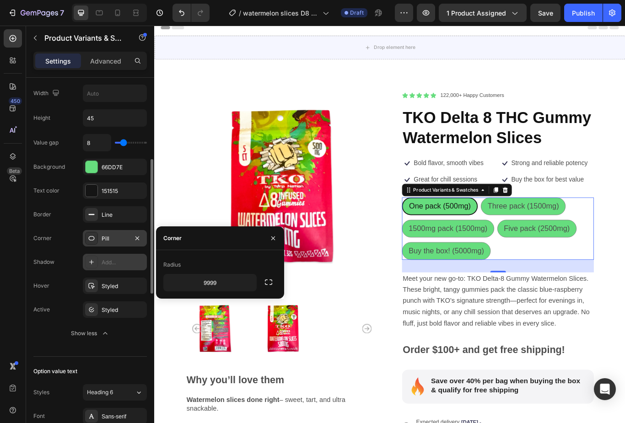
click at [115, 261] on div "Add..." at bounding box center [123, 263] width 43 height 8
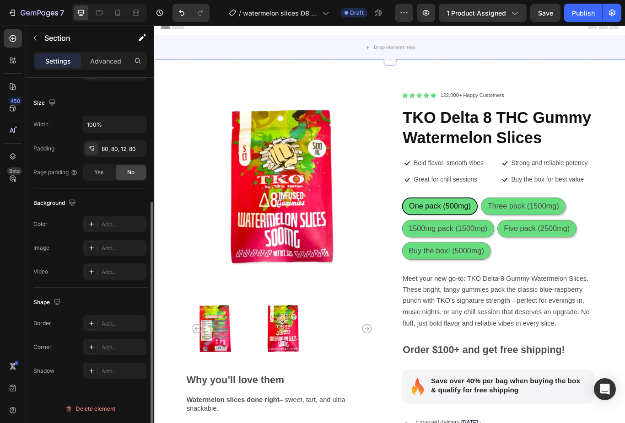
click at [625, 96] on div "Product Images Why you’ll love them Watermelon slices done right – sweet, tart,…" at bounding box center [428, 340] width 549 height 551
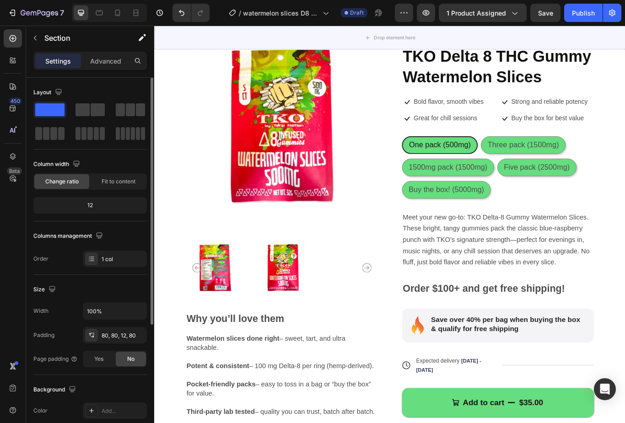
scroll to position [81, 0]
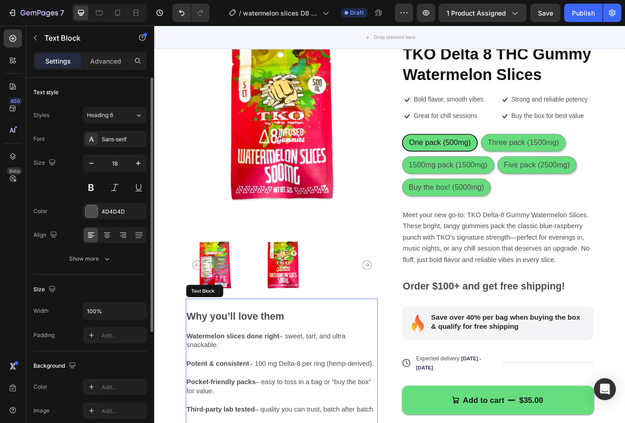
click at [348, 418] on span "Potent & consistent – 100 mg Delta-8 per ring (hemp-derived)." at bounding box center [301, 420] width 218 height 9
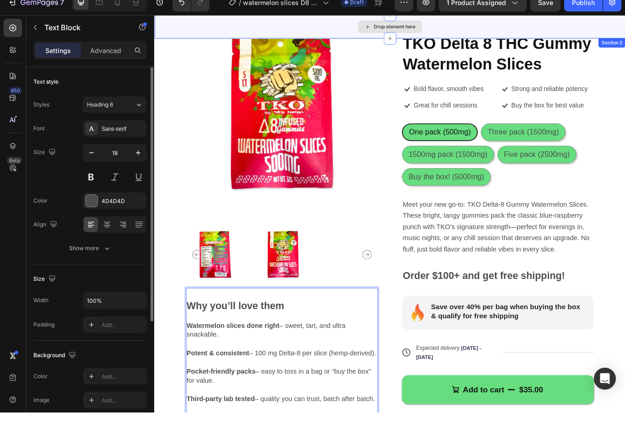
scroll to position [33, 0]
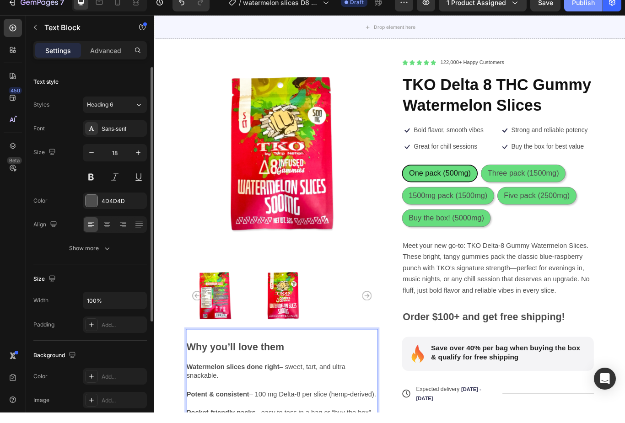
click at [584, 7] on button "Publish" at bounding box center [583, 13] width 38 height 18
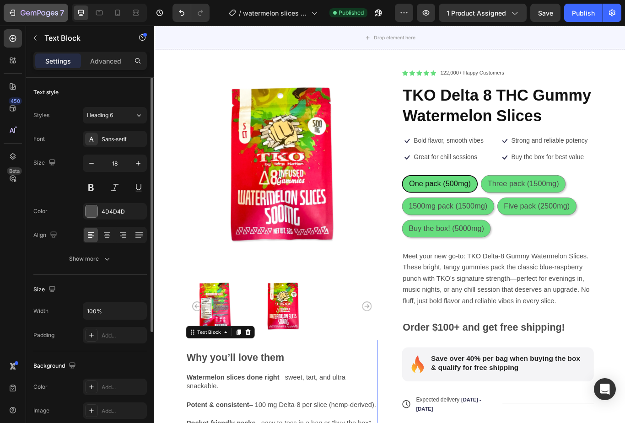
click at [12, 14] on icon "button" at bounding box center [12, 12] width 9 height 9
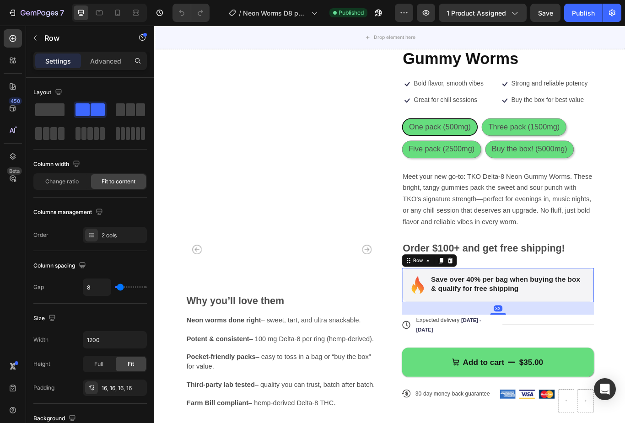
scroll to position [102, 0]
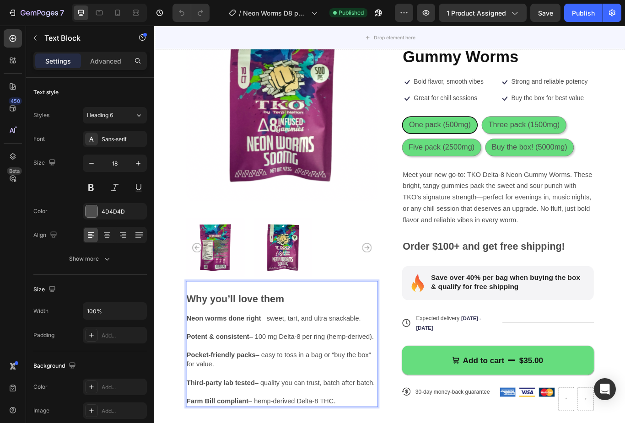
click at [286, 388] on span "Potent & consistent – 100 mg Delta-8 per ring (hemp-derived)." at bounding box center [301, 388] width 218 height 9
click at [354, 390] on span "Potent & consistent – 50 mg Delta-8 per ring (hemp-derived)." at bounding box center [299, 388] width 214 height 9
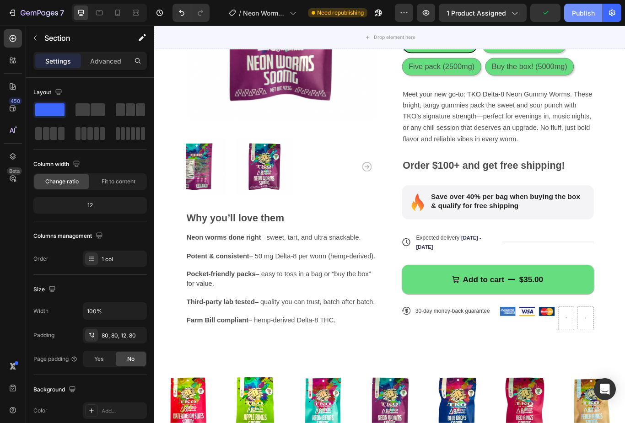
click at [584, 15] on div "Publish" at bounding box center [583, 13] width 23 height 10
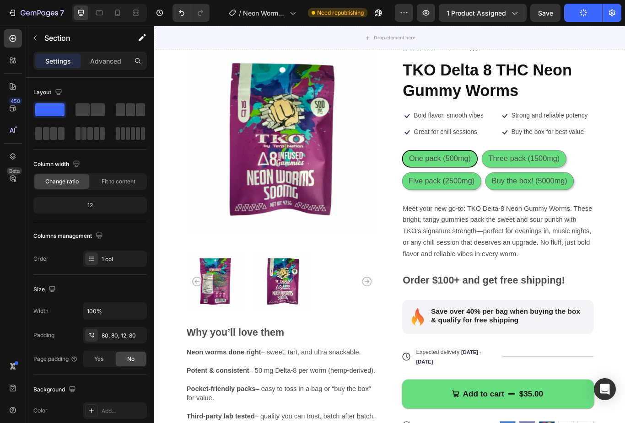
scroll to position [61, 0]
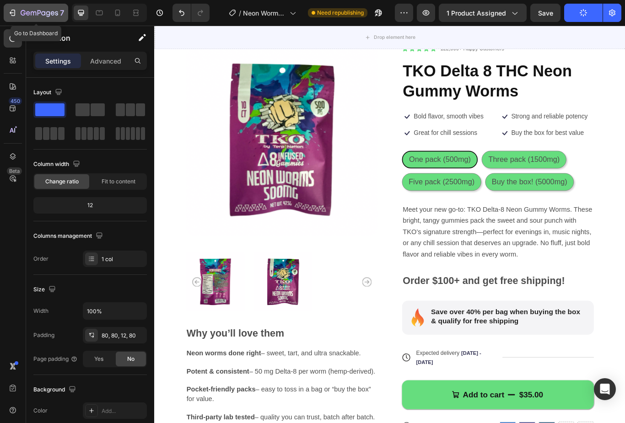
click at [10, 11] on icon "button" at bounding box center [12, 12] width 9 height 9
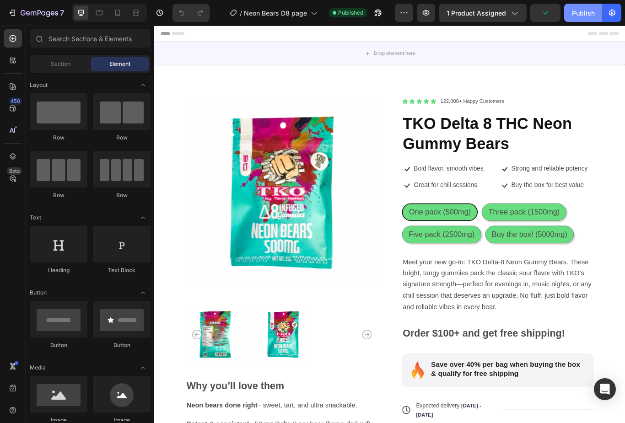
click at [573, 15] on div "Publish" at bounding box center [583, 13] width 23 height 10
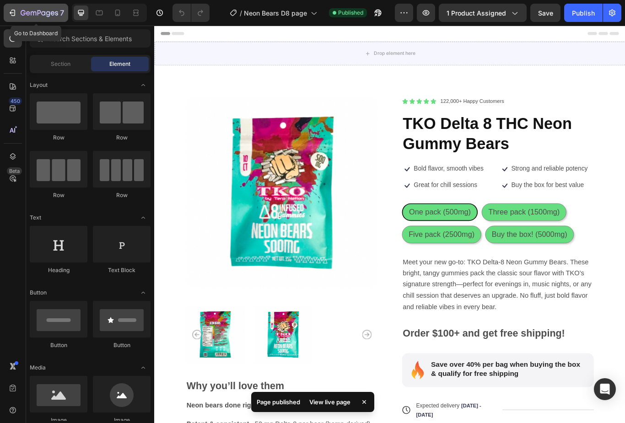
click at [16, 12] on icon "button" at bounding box center [12, 12] width 9 height 9
